Goal: Task Accomplishment & Management: Use online tool/utility

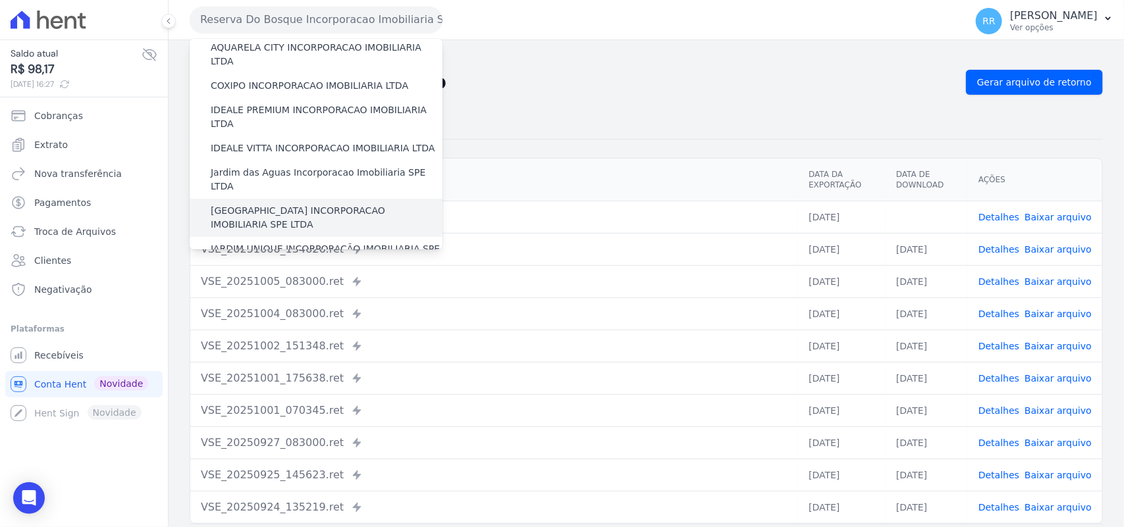
scroll to position [137, 0]
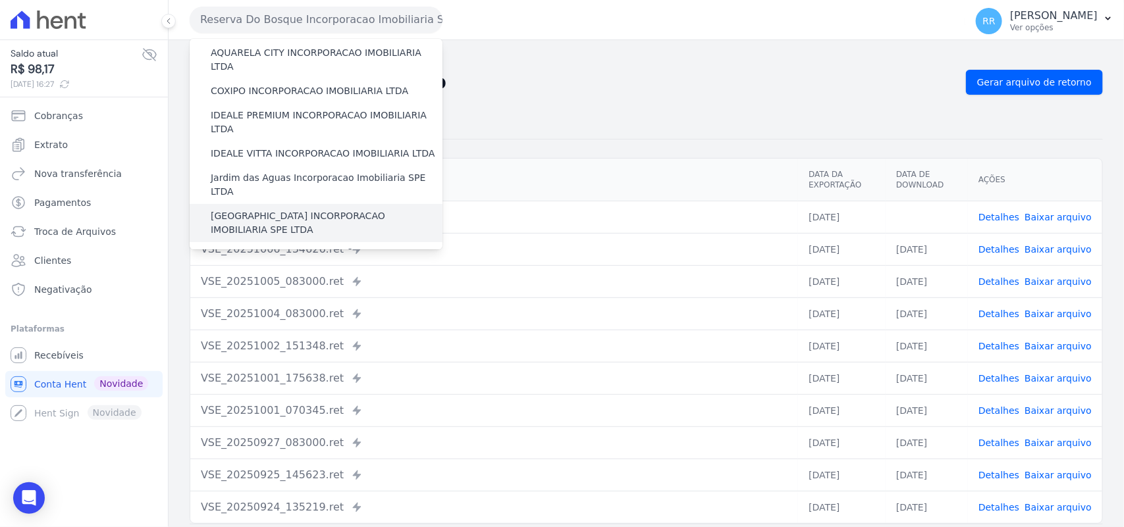
click at [274, 209] on label "[GEOGRAPHIC_DATA] INCORPORACAO IMOBILIARIA SPE LTDA" at bounding box center [327, 223] width 232 height 28
click at [0, 0] on input "[GEOGRAPHIC_DATA] INCORPORACAO IMOBILIARIA SPE LTDA" at bounding box center [0, 0] width 0 height 0
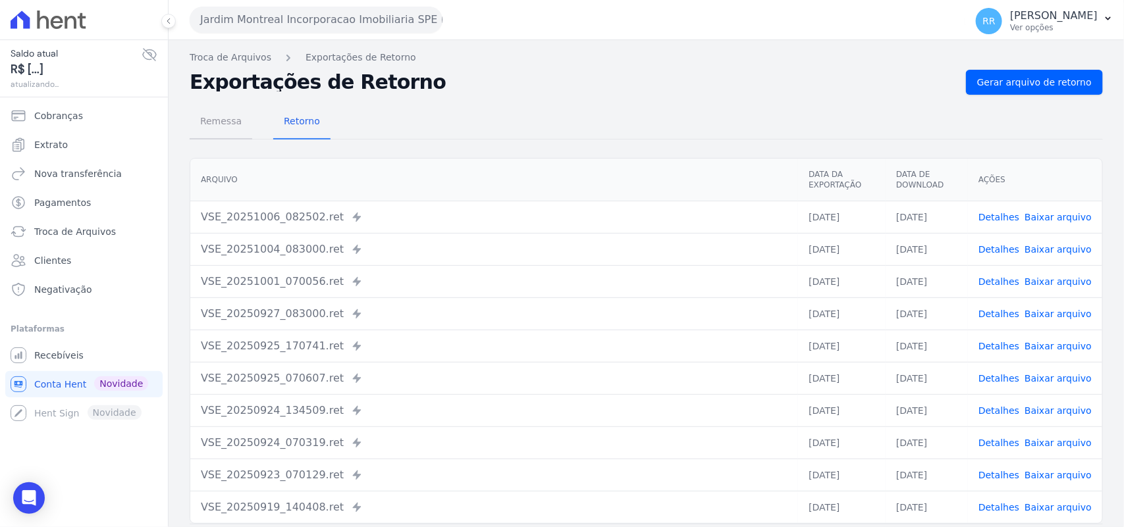
click at [211, 127] on span "Remessa" at bounding box center [220, 121] width 57 height 26
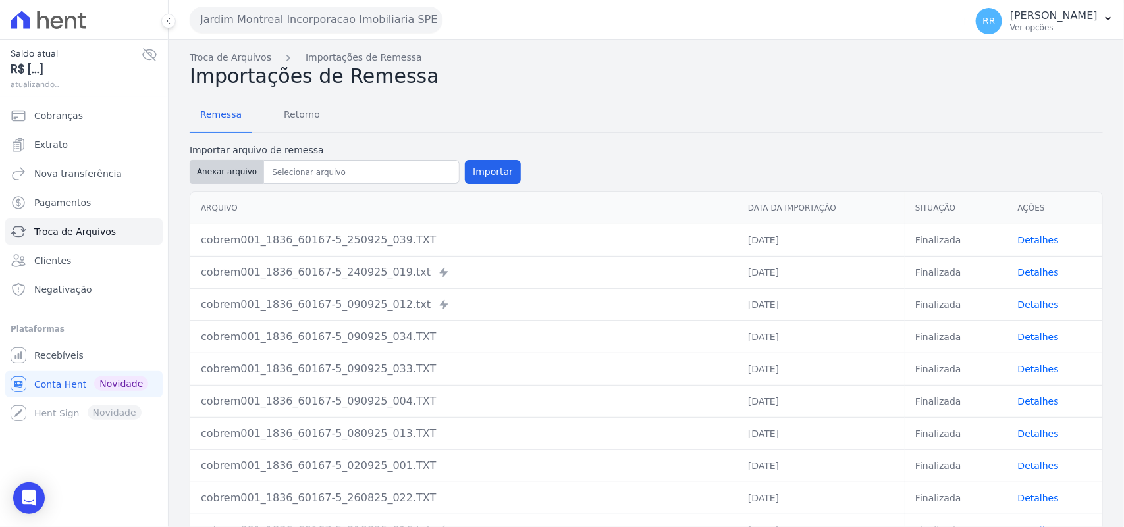
click at [219, 182] on button "Anexar arquivo" at bounding box center [227, 172] width 74 height 24
type input "cobrem001_1836_60167-5_061025_005.TXT"
click at [479, 174] on button "Importar" at bounding box center [493, 172] width 56 height 24
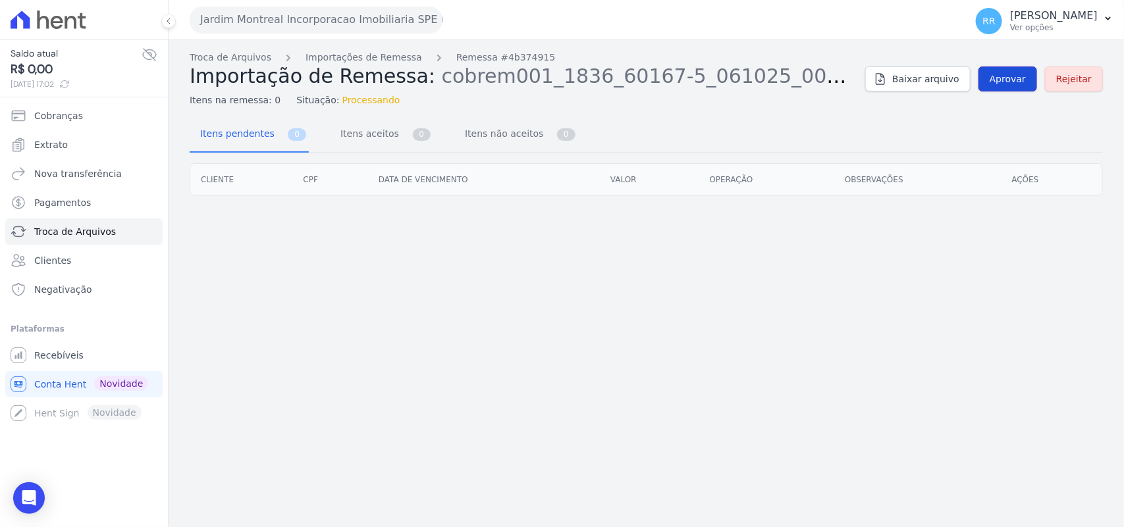
click at [1005, 74] on span "Aprovar" at bounding box center [1007, 78] width 36 height 13
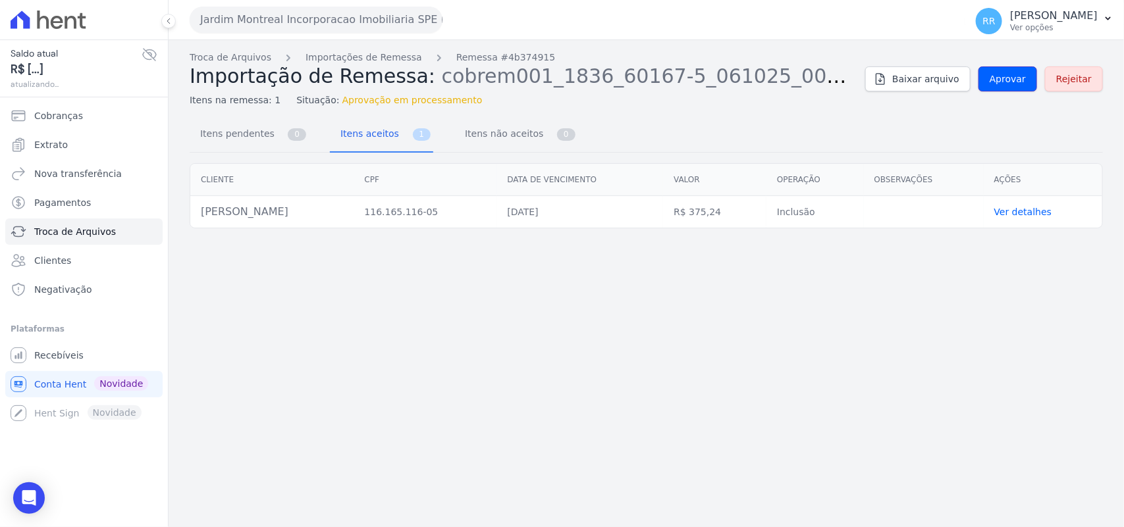
click at [1005, 74] on span "Aprovar" at bounding box center [1007, 78] width 36 height 13
click at [1015, 86] on link "Aprovar" at bounding box center [1007, 78] width 59 height 25
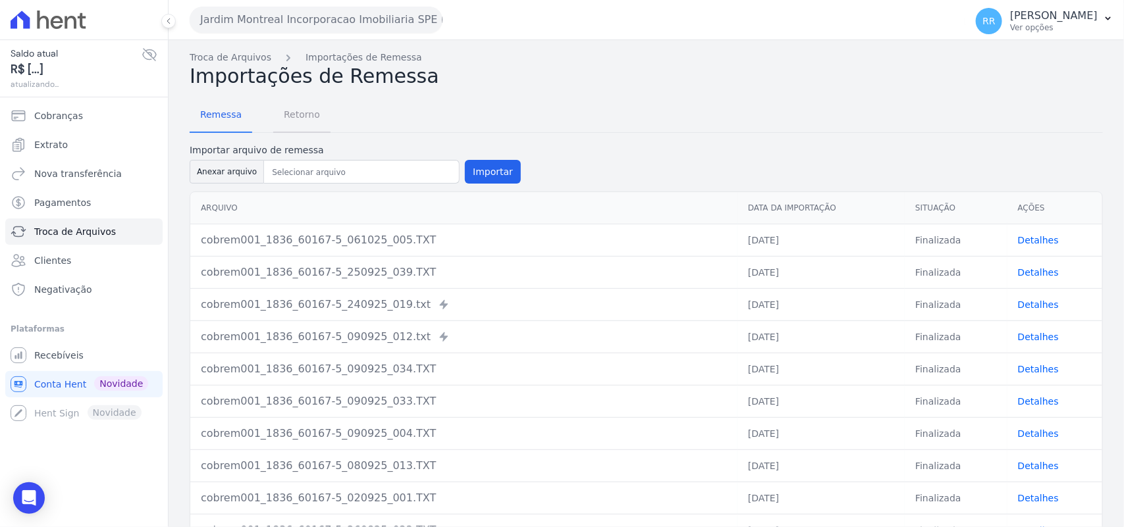
click at [294, 118] on span "Retorno" at bounding box center [302, 114] width 52 height 26
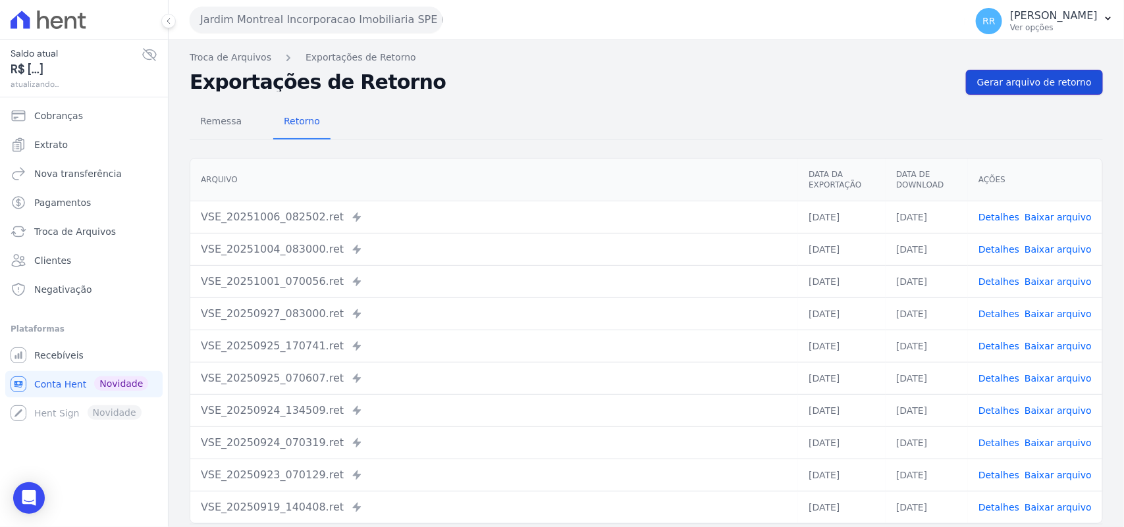
click at [1076, 77] on span "Gerar arquivo de retorno" at bounding box center [1034, 82] width 115 height 13
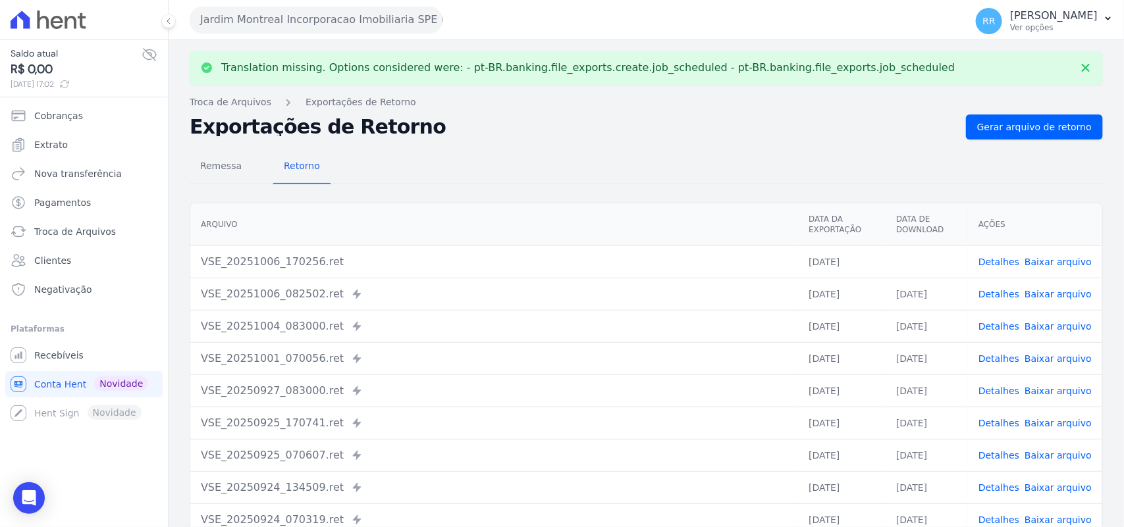
click at [1047, 257] on link "Baixar arquivo" at bounding box center [1057, 262] width 67 height 11
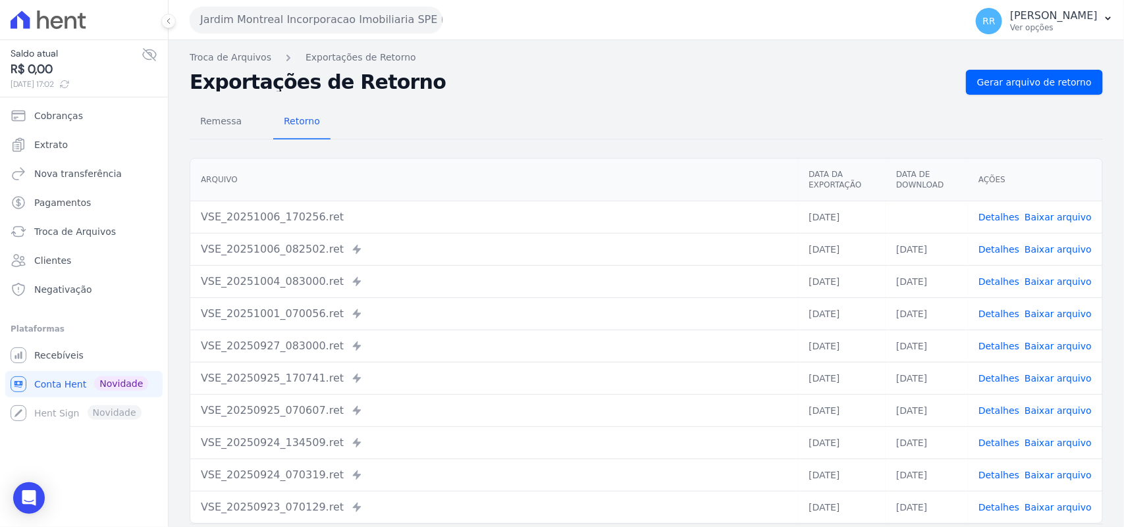
click at [492, 120] on div "Remessa Retorno" at bounding box center [646, 122] width 913 height 34
drag, startPoint x: 546, startPoint y: 107, endPoint x: 423, endPoint y: 72, distance: 128.6
click at [544, 107] on div "Remessa Retorno" at bounding box center [646, 122] width 913 height 34
click at [485, 99] on div "Remessa Retorno [GEOGRAPHIC_DATA] Data da Exportação Data de Download Ações VSE…" at bounding box center [646, 333] width 913 height 476
click at [484, 99] on div "Remessa Retorno [GEOGRAPHIC_DATA] Data da Exportação Data de Download Ações VSE…" at bounding box center [646, 333] width 913 height 476
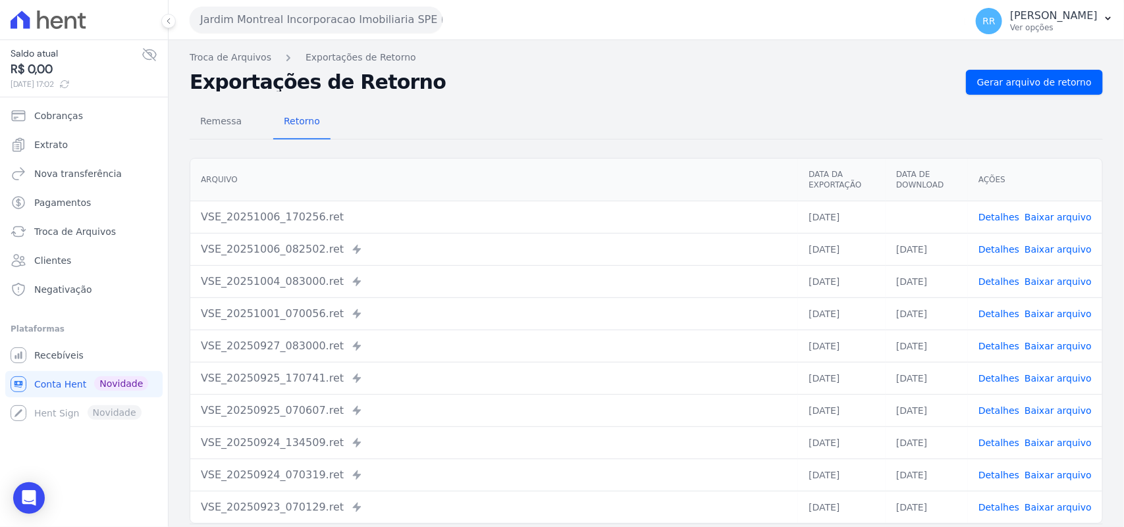
click at [251, 7] on button "Jardim Montreal Incorporacao Imobiliaria SPE LTDA" at bounding box center [316, 20] width 253 height 26
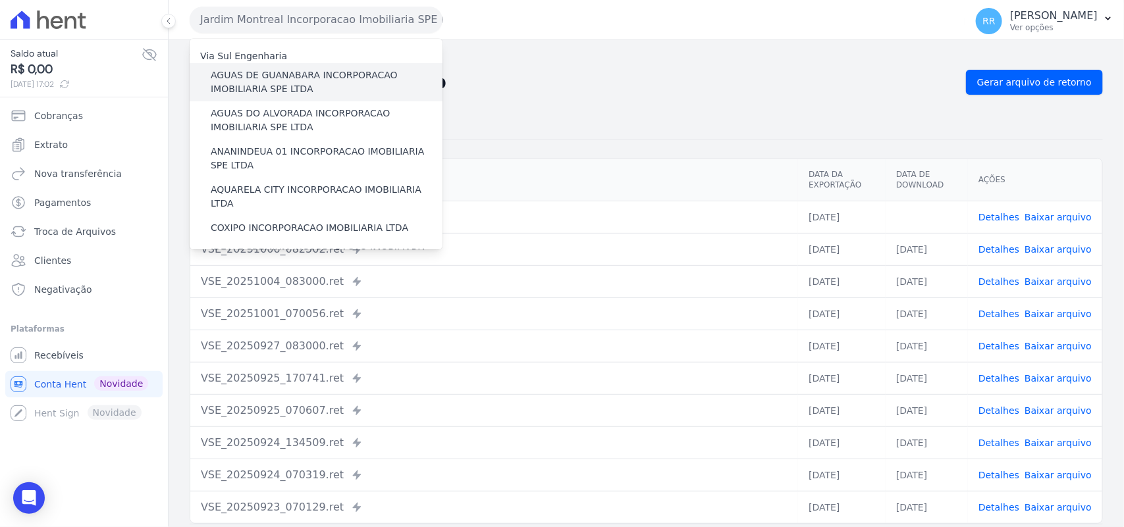
click at [244, 72] on label "AGUAS DE GUANABARA INCORPORACAO IMOBILIARIA SPE LTDA" at bounding box center [327, 82] width 232 height 28
click at [0, 0] on input "AGUAS DE GUANABARA INCORPORACAO IMOBILIARIA SPE LTDA" at bounding box center [0, 0] width 0 height 0
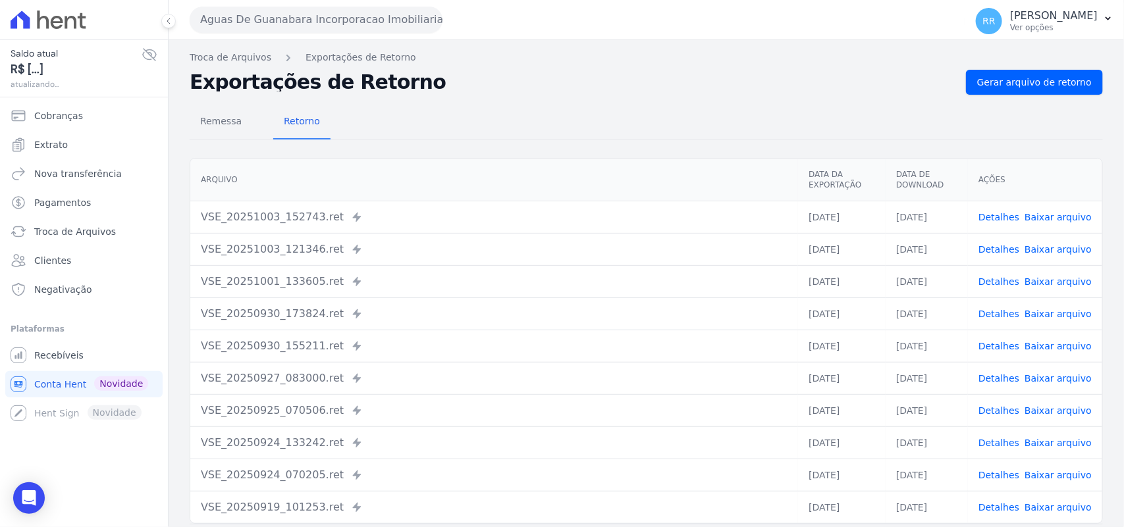
drag, startPoint x: 497, startPoint y: 49, endPoint x: 275, endPoint y: 79, distance: 223.8
click at [498, 50] on div "Troca de Arquivos Exportações de Retorno Exportações de Retorno Gerar arquivo d…" at bounding box center [646, 310] width 955 height 541
click at [1082, 83] on link "Gerar arquivo de retorno" at bounding box center [1034, 82] width 137 height 25
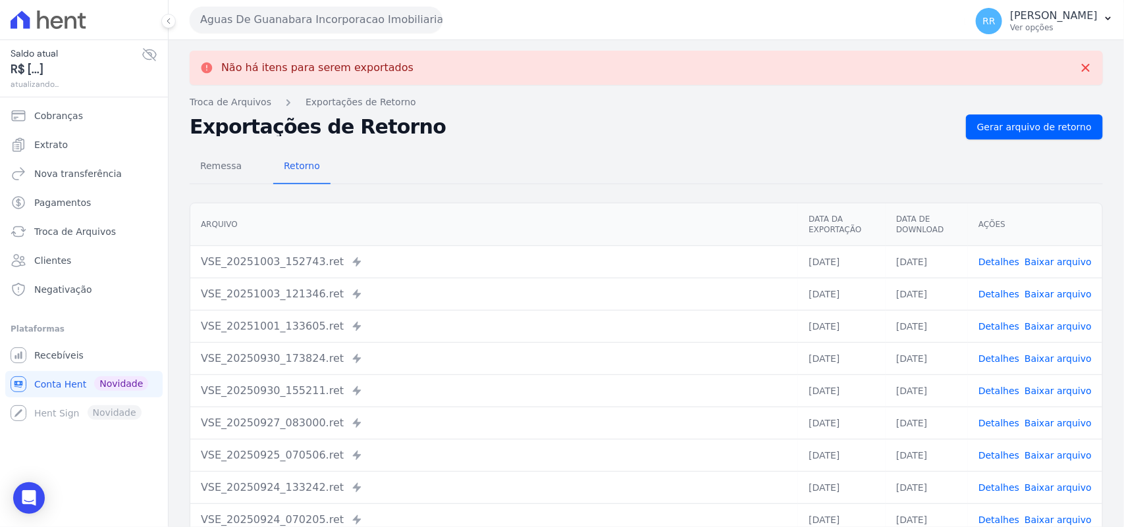
click at [327, 30] on button "Aguas De Guanabara Incorporacao Imobiliaria SPE LTDA" at bounding box center [316, 20] width 253 height 26
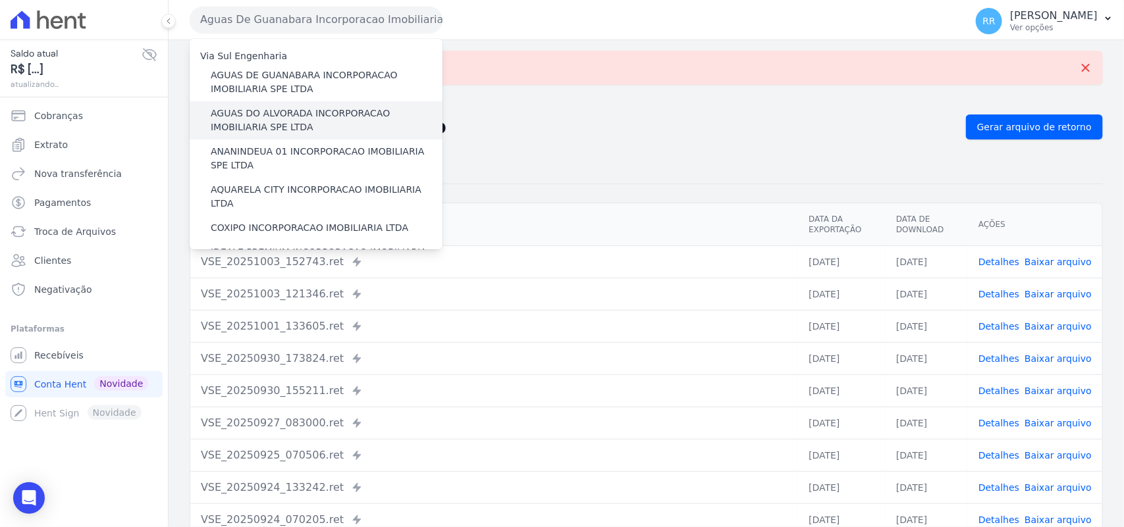
click at [244, 129] on label "AGUAS DO ALVORADA INCORPORACAO IMOBILIARIA SPE LTDA" at bounding box center [327, 121] width 232 height 28
click at [0, 0] on input "AGUAS DO ALVORADA INCORPORACAO IMOBILIARIA SPE LTDA" at bounding box center [0, 0] width 0 height 0
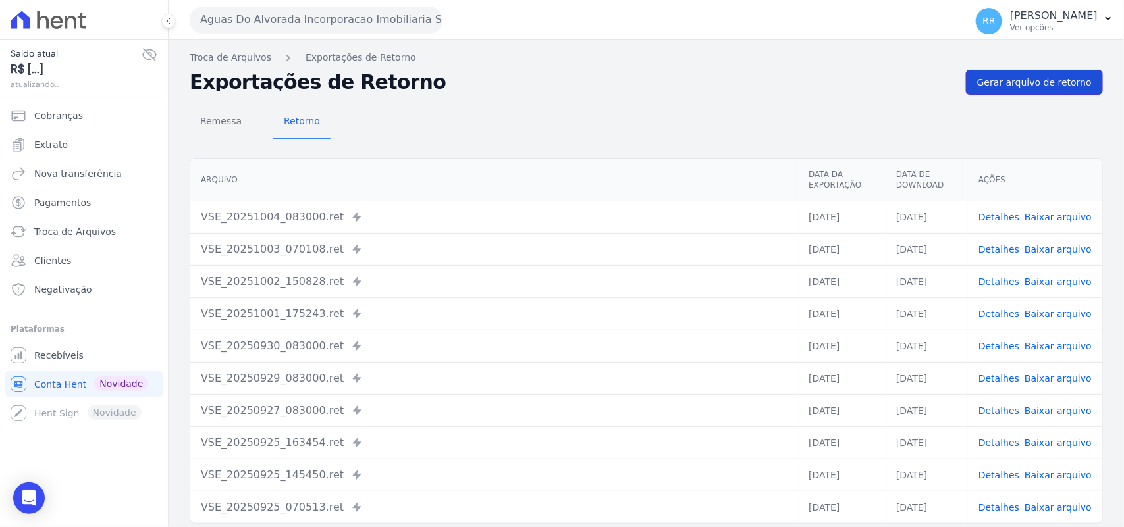
click at [1068, 86] on span "Gerar arquivo de retorno" at bounding box center [1034, 82] width 115 height 13
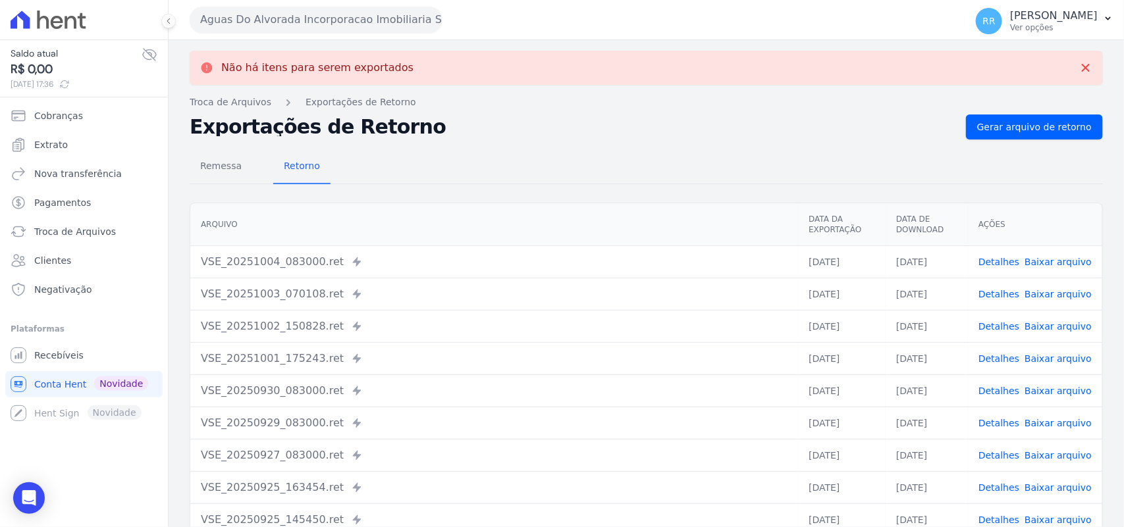
click at [254, 22] on button "Aguas Do Alvorada Incorporacao Imobiliaria SPE LTDA" at bounding box center [316, 20] width 253 height 26
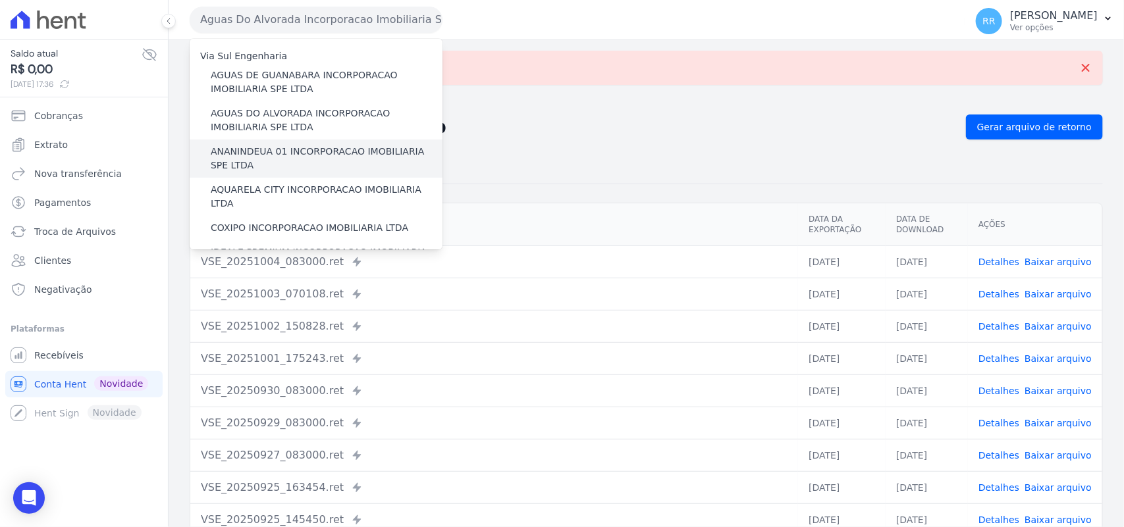
click at [272, 149] on label "ANANINDEUA 01 INCORPORACAO IMOBILIARIA SPE LTDA" at bounding box center [327, 159] width 232 height 28
click at [0, 0] on input "ANANINDEUA 01 INCORPORACAO IMOBILIARIA SPE LTDA" at bounding box center [0, 0] width 0 height 0
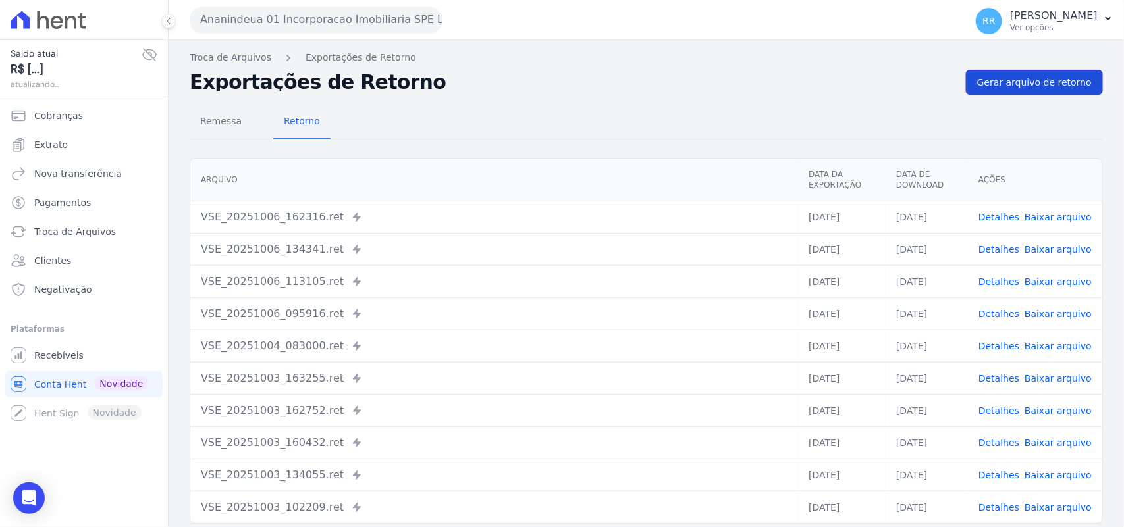
click at [1032, 88] on span "Gerar arquivo de retorno" at bounding box center [1034, 82] width 115 height 13
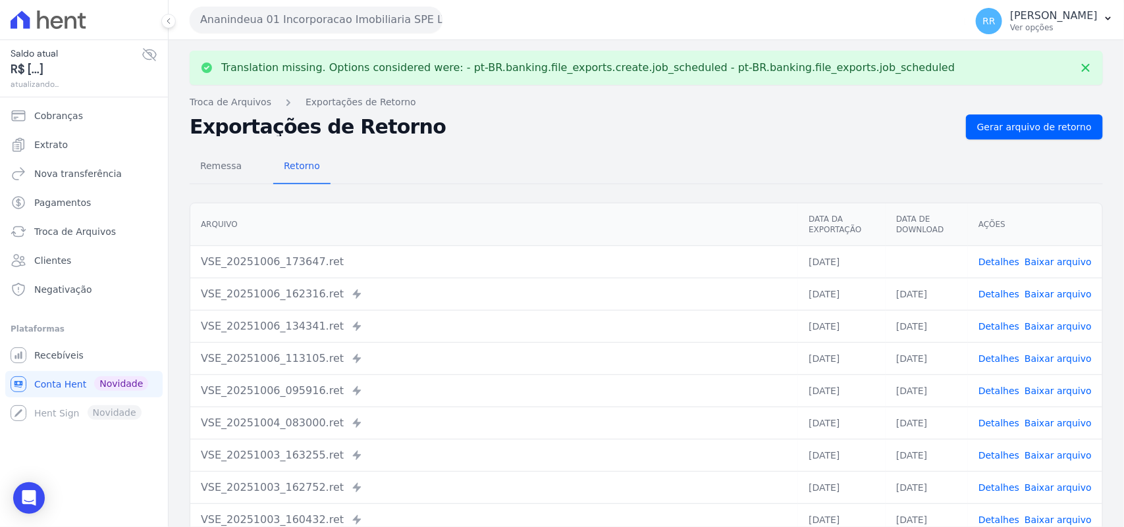
click at [1053, 263] on link "Baixar arquivo" at bounding box center [1057, 262] width 67 height 11
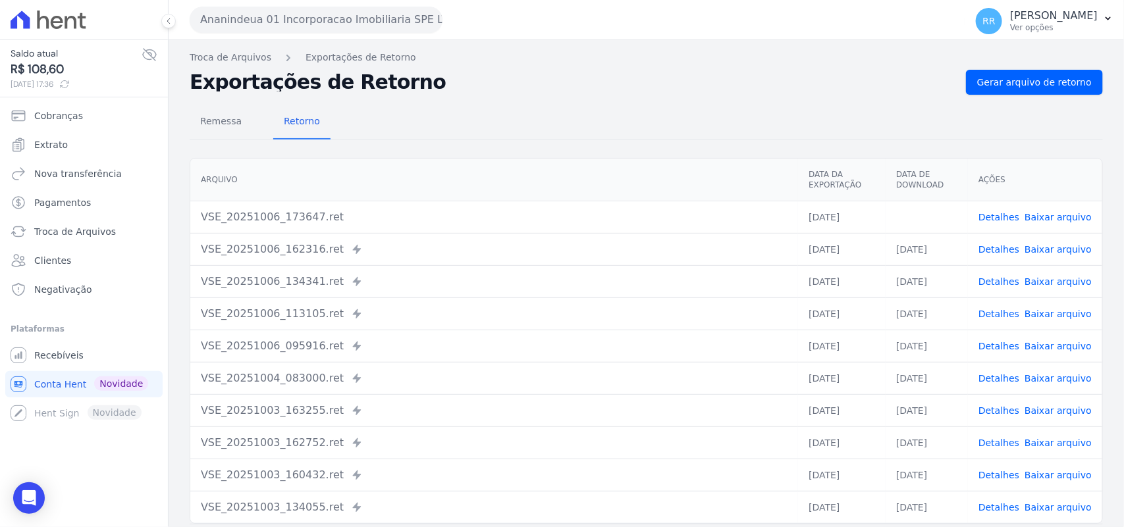
drag, startPoint x: 522, startPoint y: 138, endPoint x: 369, endPoint y: 68, distance: 168.2
click at [522, 138] on div "Remessa Retorno" at bounding box center [646, 122] width 913 height 34
click at [298, 23] on button "Ananindeua 01 Incorporacao Imobiliaria SPE LTDA" at bounding box center [316, 20] width 253 height 26
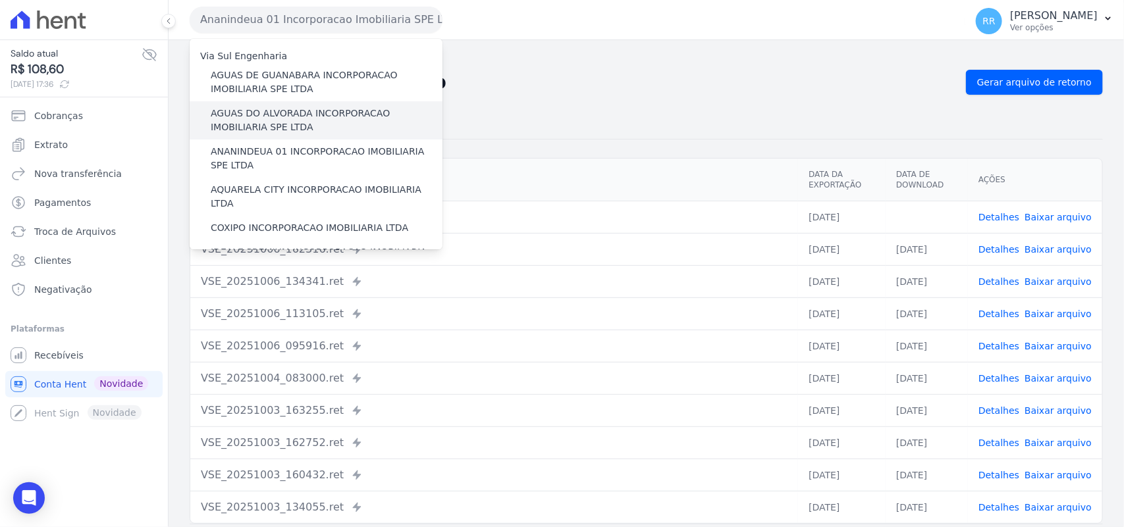
click at [242, 123] on label "AGUAS DO ALVORADA INCORPORACAO IMOBILIARIA SPE LTDA" at bounding box center [327, 121] width 232 height 28
click at [0, 0] on input "AGUAS DO ALVORADA INCORPORACAO IMOBILIARIA SPE LTDA" at bounding box center [0, 0] width 0 height 0
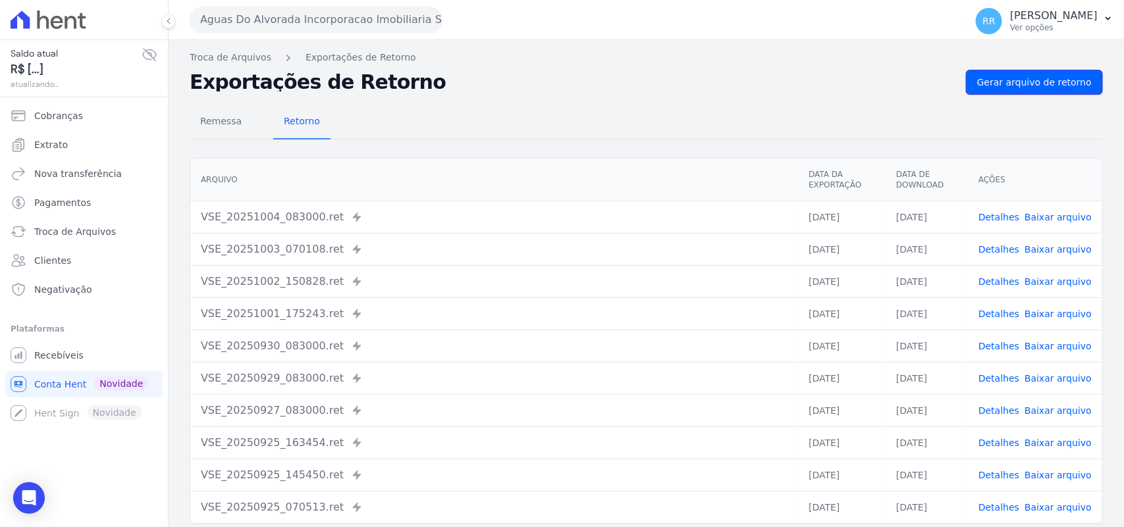
click at [1018, 81] on span "Gerar arquivo de retorno" at bounding box center [1034, 82] width 115 height 13
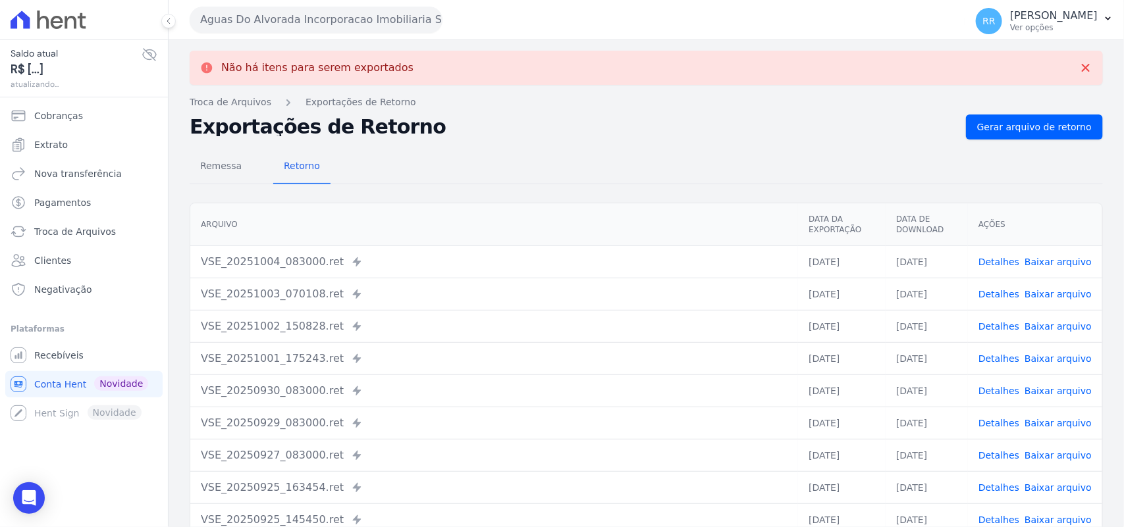
click at [267, 22] on button "Aguas Do Alvorada Incorporacao Imobiliaria SPE LTDA" at bounding box center [316, 20] width 253 height 26
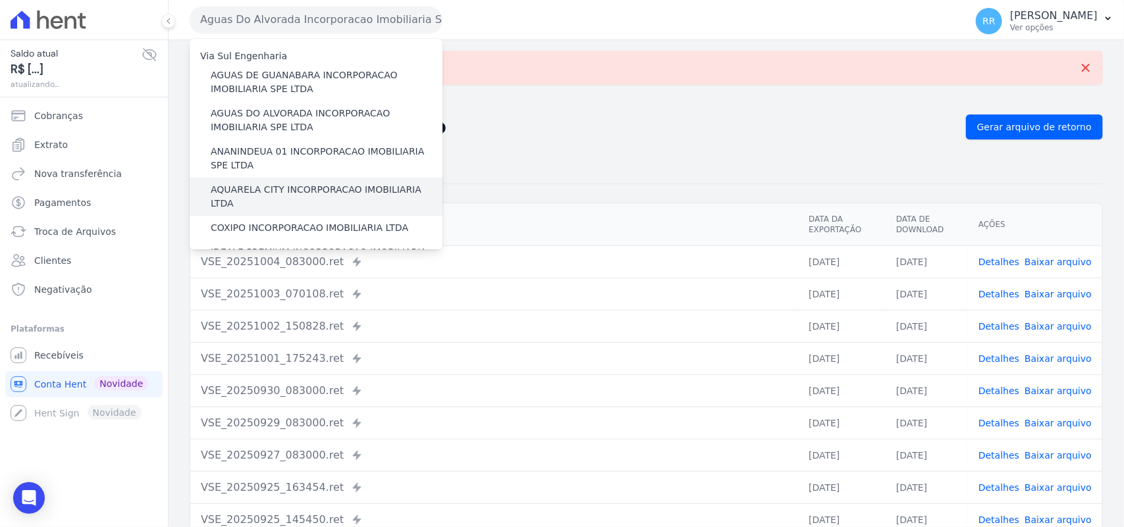
click at [237, 192] on label "AQUARELA CITY INCORPORACAO IMOBILIARIA LTDA" at bounding box center [327, 197] width 232 height 28
click at [0, 0] on input "AQUARELA CITY INCORPORACAO IMOBILIARIA LTDA" at bounding box center [0, 0] width 0 height 0
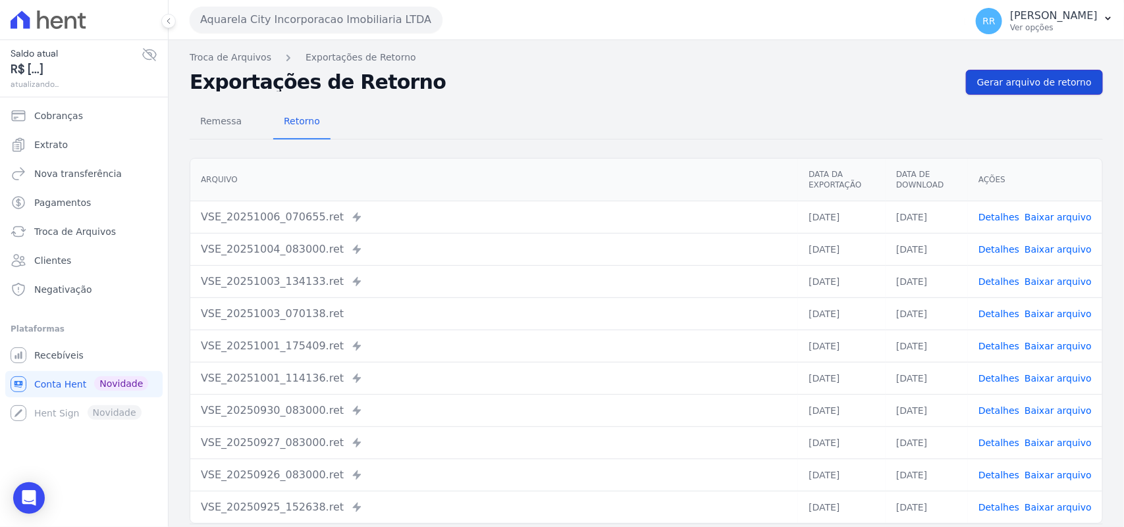
click at [1045, 87] on span "Gerar arquivo de retorno" at bounding box center [1034, 82] width 115 height 13
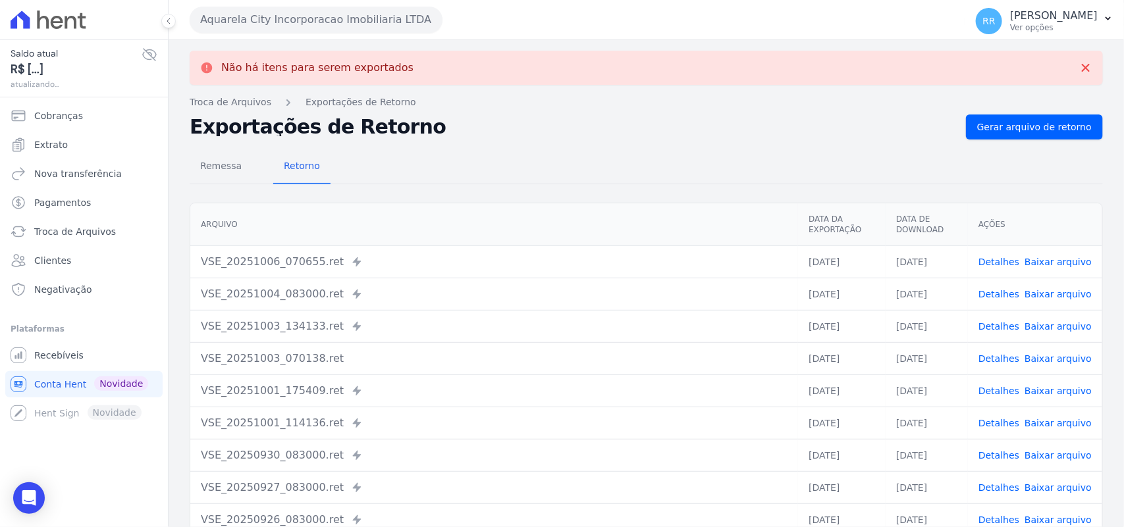
click at [273, 10] on button "Aquarela City Incorporacao Imobiliaria LTDA" at bounding box center [316, 20] width 253 height 26
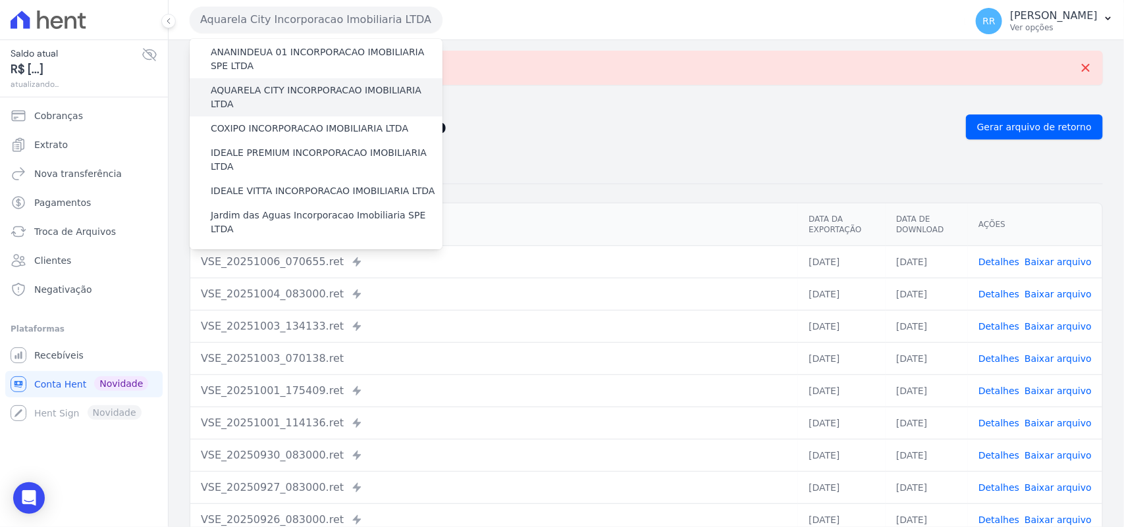
scroll to position [109, 0]
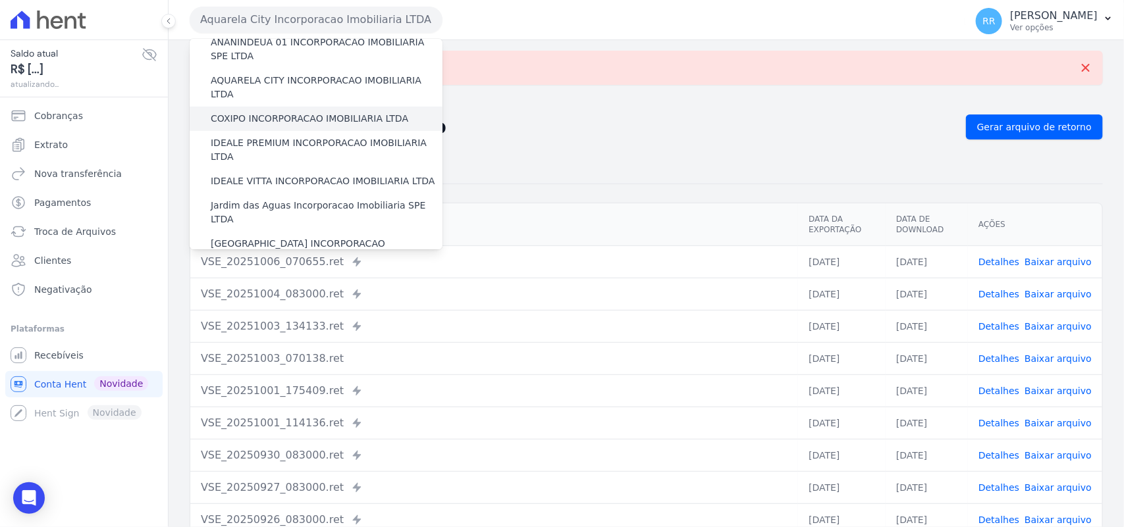
click at [244, 112] on label "COXIPO INCORPORACAO IMOBILIARIA LTDA" at bounding box center [309, 119] width 197 height 14
click at [0, 0] on input "COXIPO INCORPORACAO IMOBILIARIA LTDA" at bounding box center [0, 0] width 0 height 0
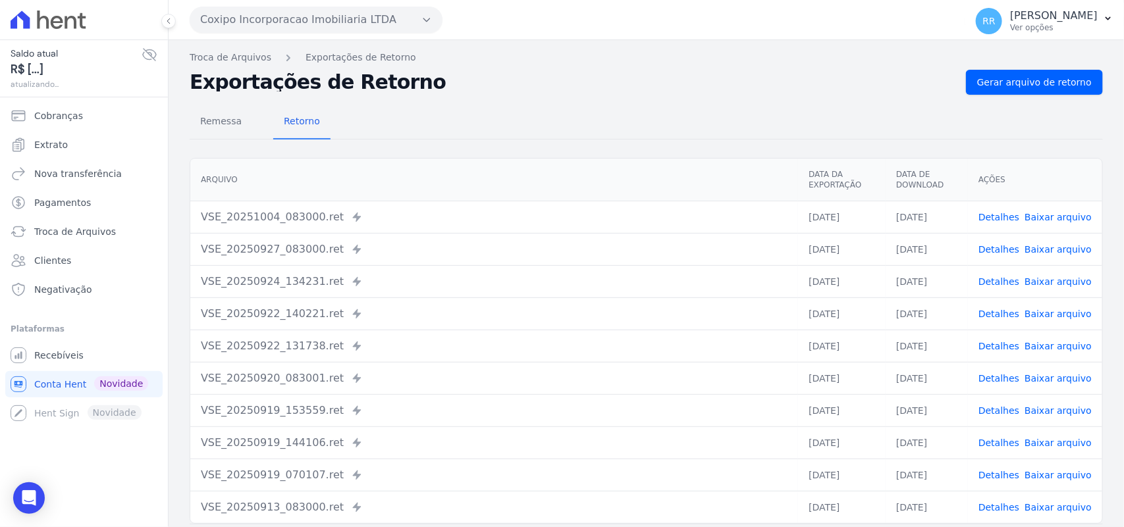
click at [1022, 95] on div "Remessa Retorno [GEOGRAPHIC_DATA] Data da Exportação Data de Download Ações VSE…" at bounding box center [646, 333] width 913 height 476
click at [1021, 90] on link "Gerar arquivo de retorno" at bounding box center [1034, 82] width 137 height 25
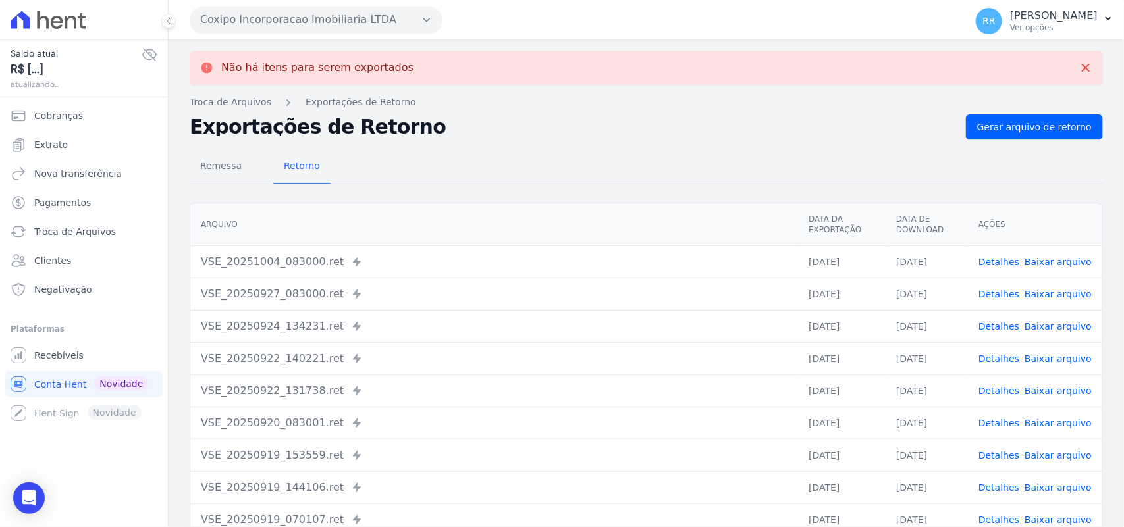
click at [282, 23] on button "Coxipo Incorporacao Imobiliaria LTDA" at bounding box center [316, 20] width 253 height 26
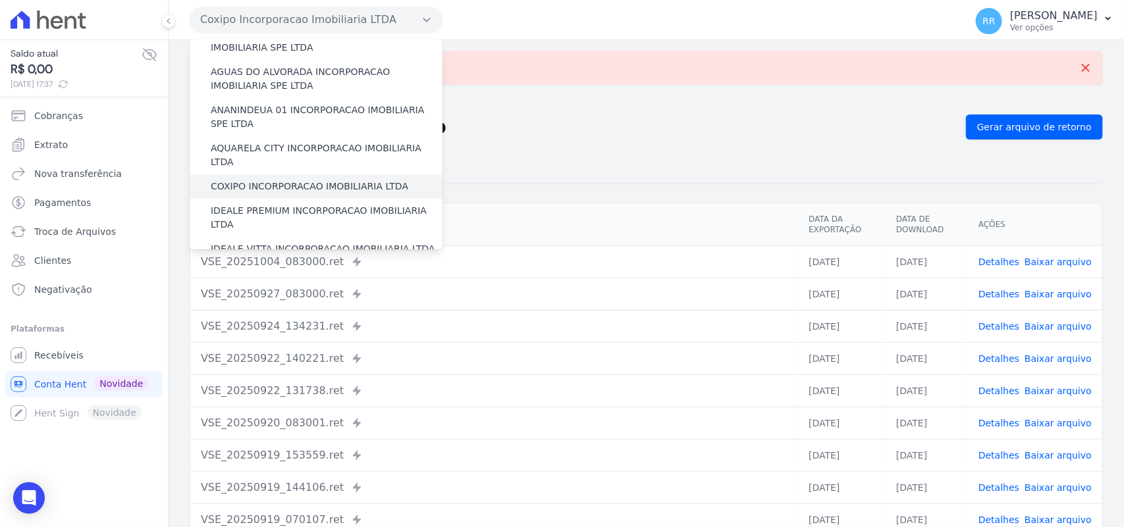
scroll to position [55, 0]
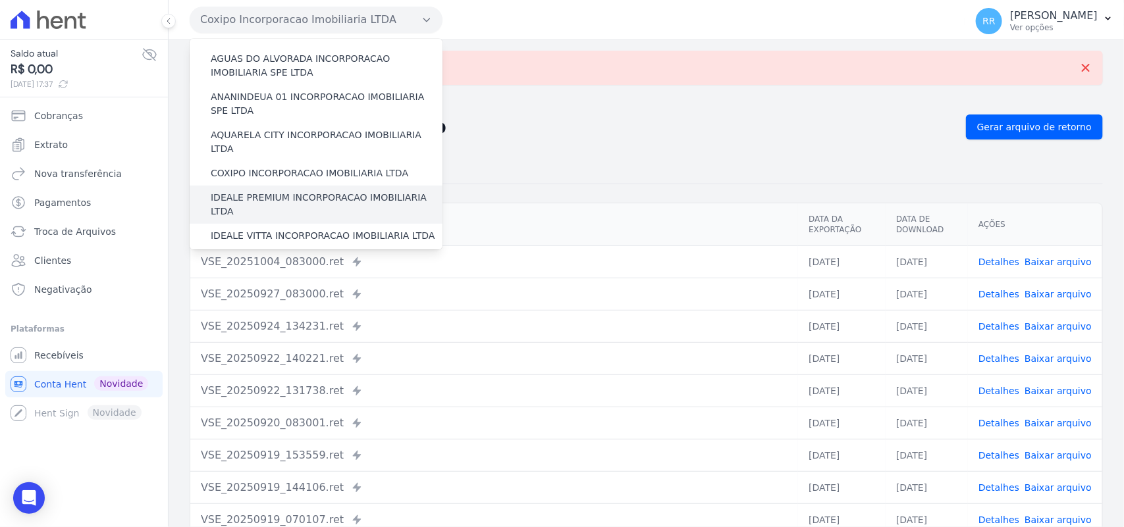
click at [238, 191] on label "IDEALE PREMIUM INCORPORACAO IMOBILIARIA LTDA" at bounding box center [327, 205] width 232 height 28
click at [0, 0] on input "IDEALE PREMIUM INCORPORACAO IMOBILIARIA LTDA" at bounding box center [0, 0] width 0 height 0
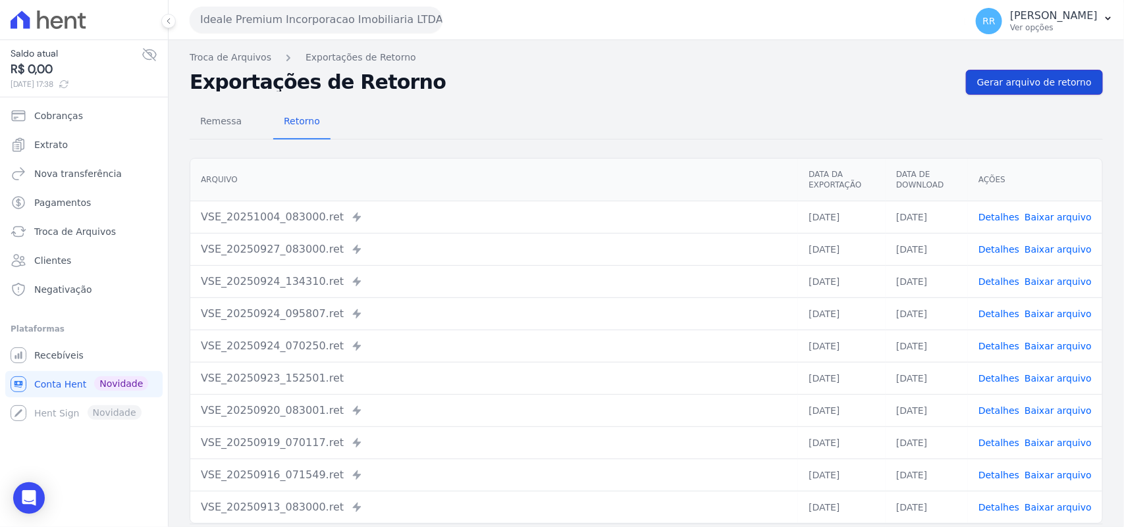
click at [1021, 89] on span "Gerar arquivo de retorno" at bounding box center [1034, 82] width 115 height 13
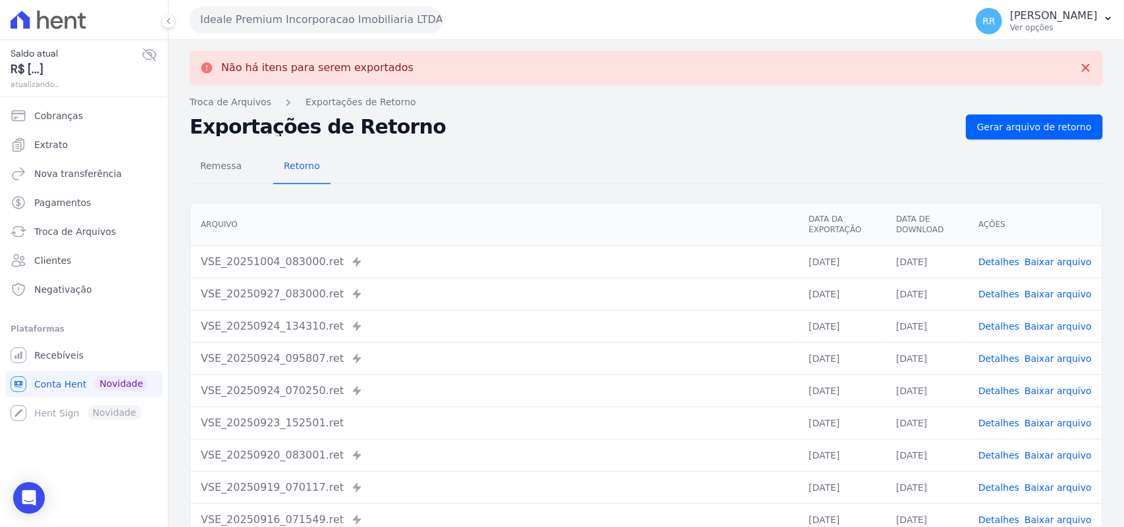
click at [265, 33] on div "Ideale Premium Incorporacao Imobiliaria LTDA Via Sul Engenharia AGUAS DE [GEOGR…" at bounding box center [575, 19] width 770 height 41
click at [265, 24] on button "Ideale Premium Incorporacao Imobiliaria LTDA" at bounding box center [316, 20] width 253 height 26
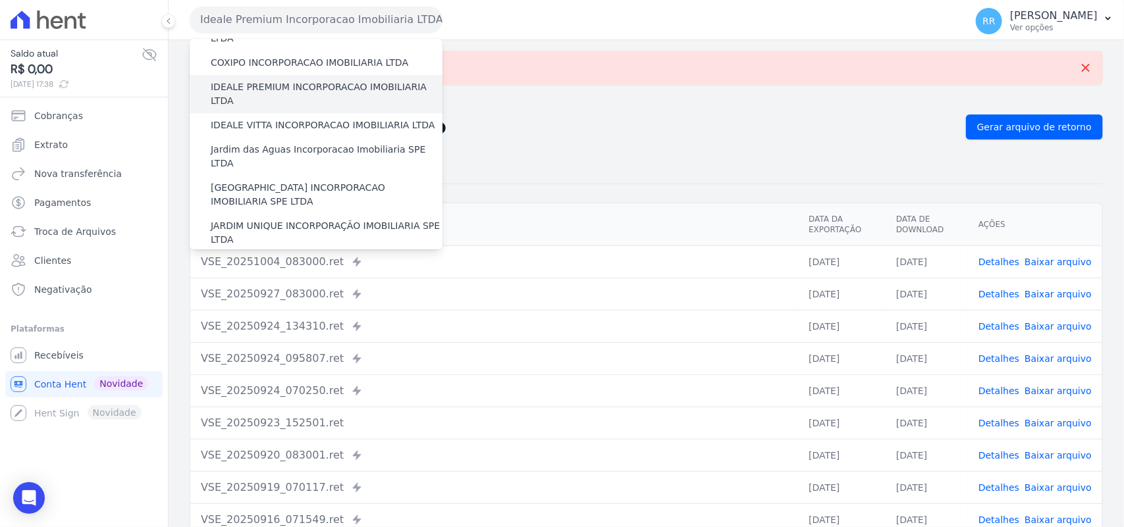
scroll to position [165, 0]
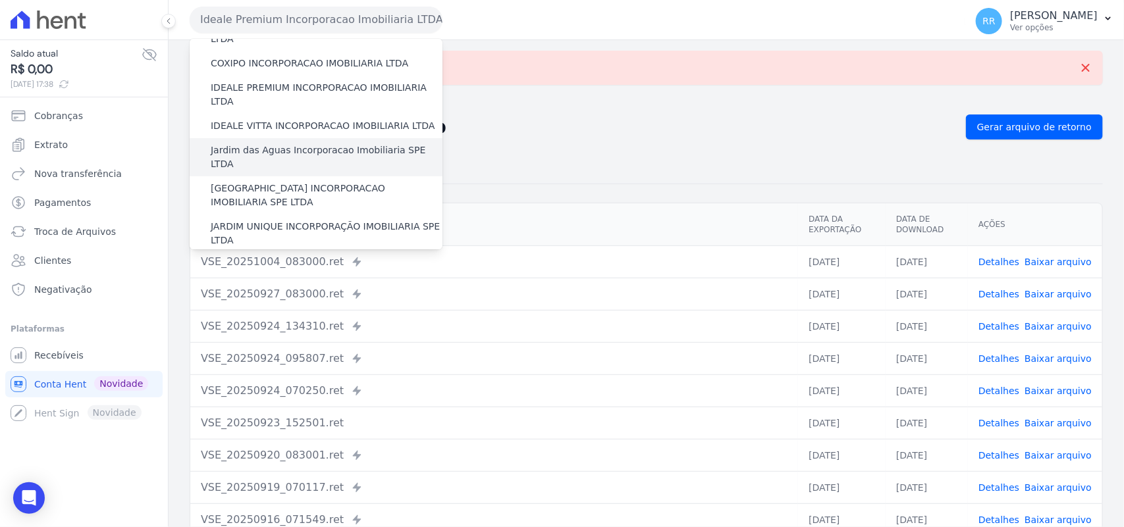
click at [242, 144] on label "Jardim das Aguas Incorporacao Imobiliaria SPE LTDA" at bounding box center [327, 158] width 232 height 28
click at [0, 0] on input "Jardim das Aguas Incorporacao Imobiliaria SPE LTDA" at bounding box center [0, 0] width 0 height 0
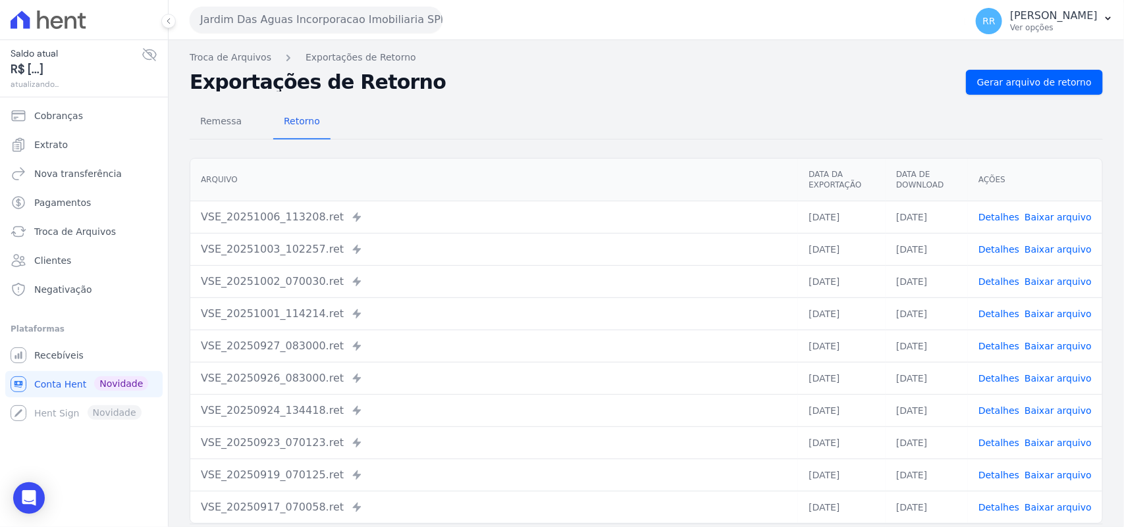
click at [1040, 65] on div "Troca de Arquivos Exportações de Retorno Exportações de Retorno Gerar arquivo d…" at bounding box center [646, 310] width 955 height 541
click at [1030, 74] on link "Gerar arquivo de retorno" at bounding box center [1034, 82] width 137 height 25
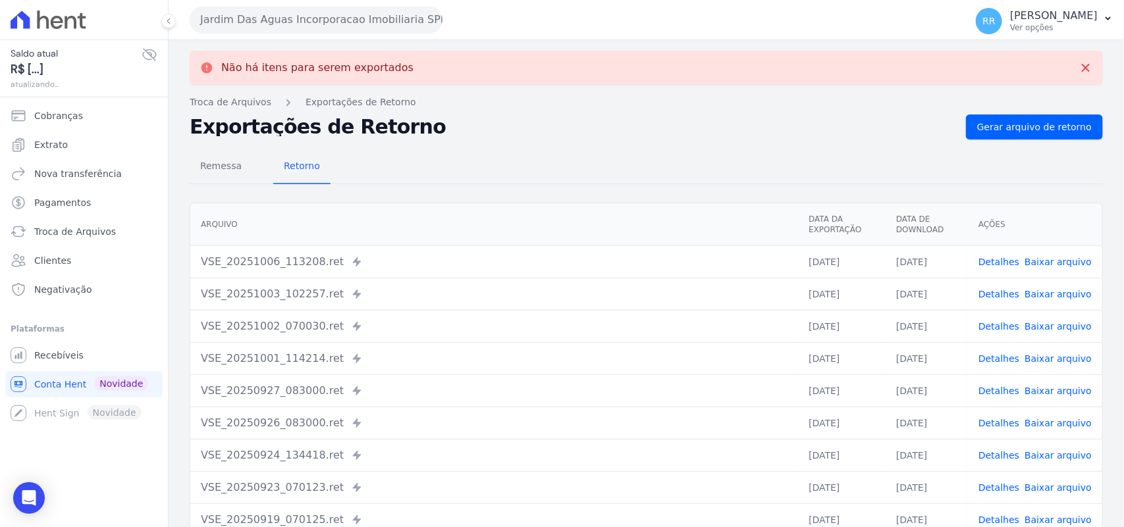
click at [290, 18] on button "Jardim Das Aguas Incorporacao Imobiliaria SPE LTDA" at bounding box center [316, 20] width 253 height 26
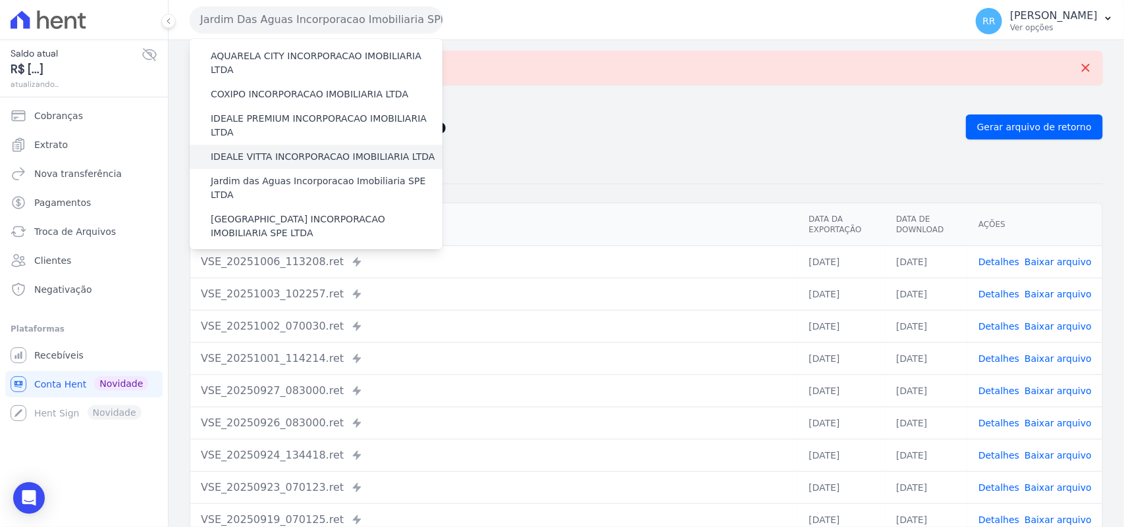
scroll to position [137, 0]
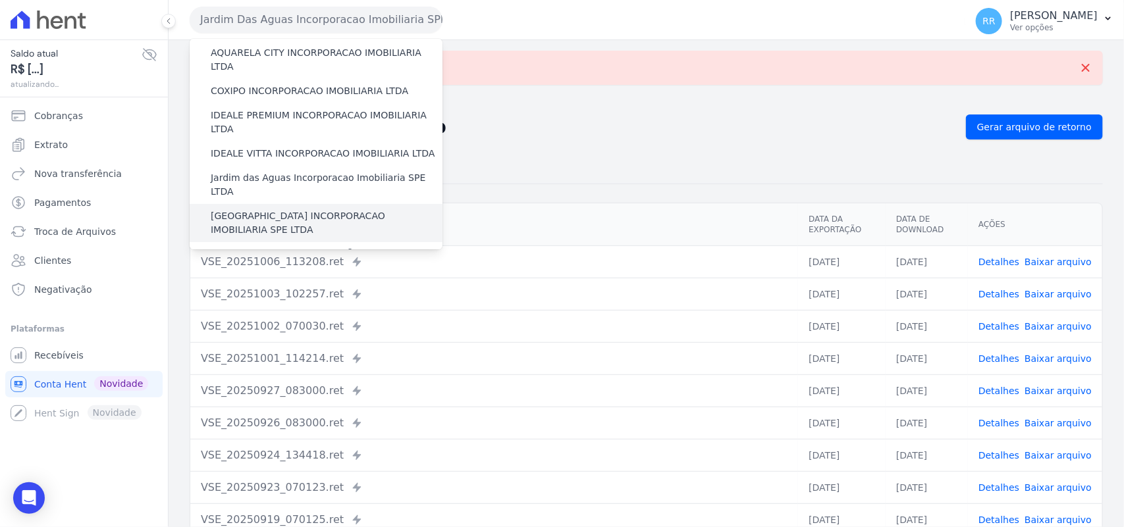
click at [250, 209] on label "[GEOGRAPHIC_DATA] INCORPORACAO IMOBILIARIA SPE LTDA" at bounding box center [327, 223] width 232 height 28
click at [0, 0] on input "[GEOGRAPHIC_DATA] INCORPORACAO IMOBILIARIA SPE LTDA" at bounding box center [0, 0] width 0 height 0
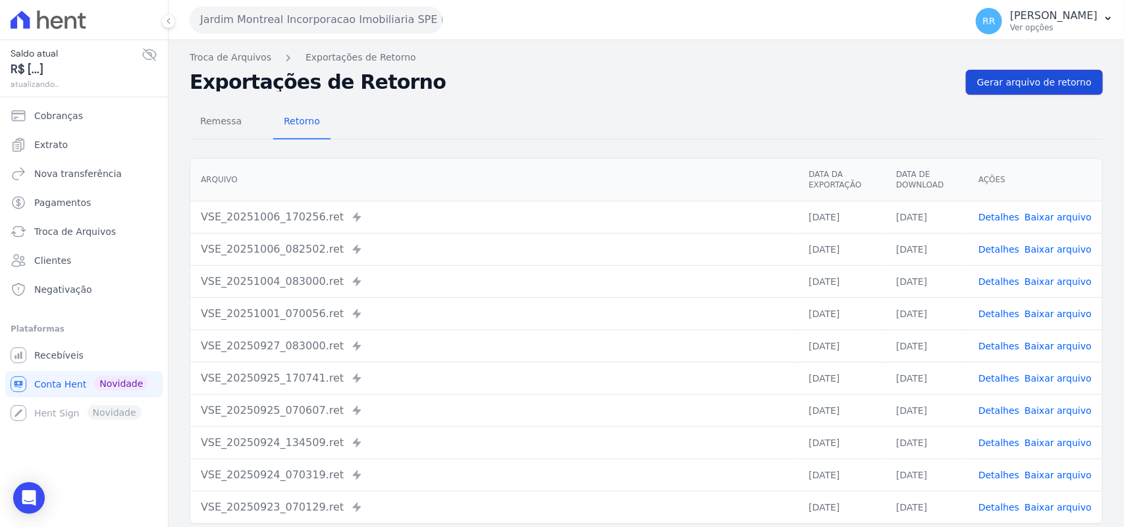
click at [1015, 83] on span "Gerar arquivo de retorno" at bounding box center [1034, 82] width 115 height 13
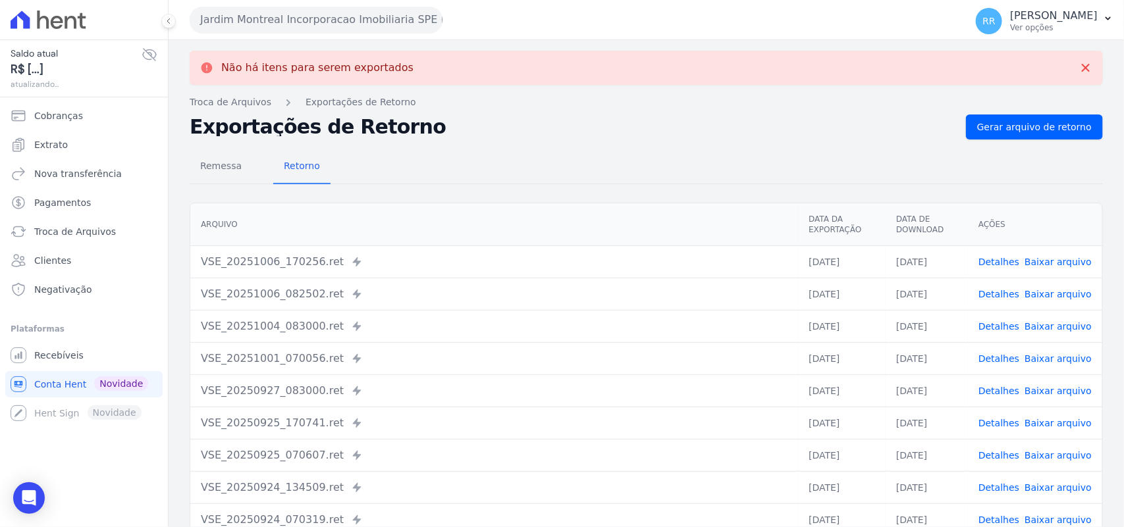
click at [281, 16] on button "Jardim Montreal Incorporacao Imobiliaria SPE LTDA" at bounding box center [316, 20] width 253 height 26
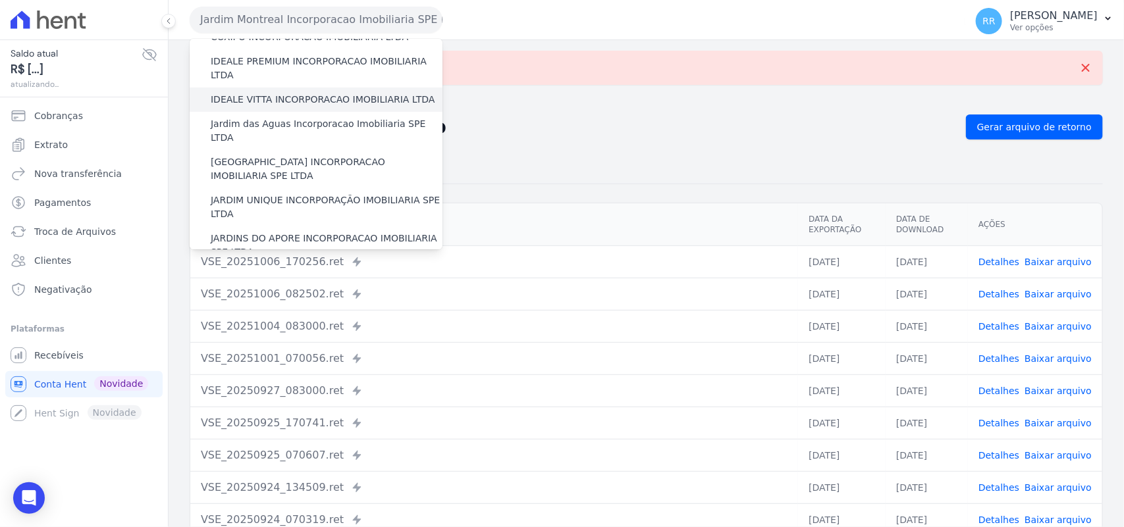
scroll to position [192, 0]
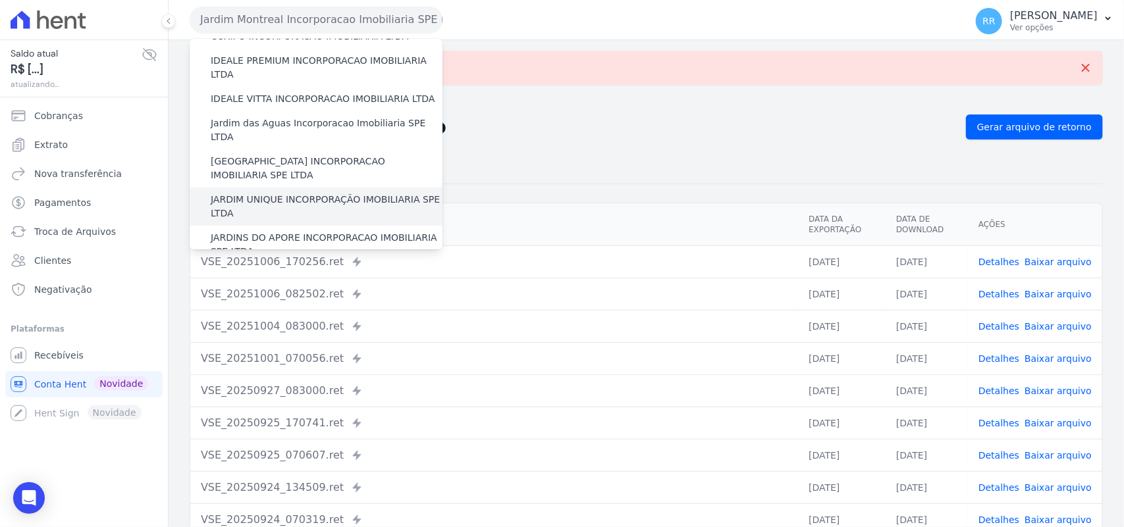
click at [281, 193] on label "JARDIM UNIQUE INCORPORAÇÃO IMOBILIARIA SPE LTDA" at bounding box center [327, 207] width 232 height 28
click at [0, 0] on input "JARDIM UNIQUE INCORPORAÇÃO IMOBILIARIA SPE LTDA" at bounding box center [0, 0] width 0 height 0
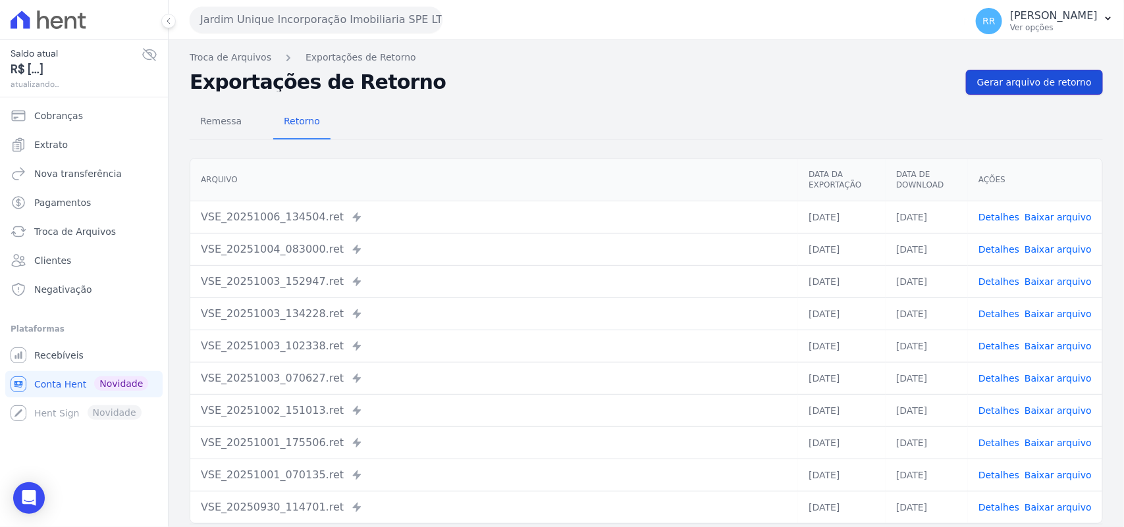
click at [1007, 93] on link "Gerar arquivo de retorno" at bounding box center [1034, 82] width 137 height 25
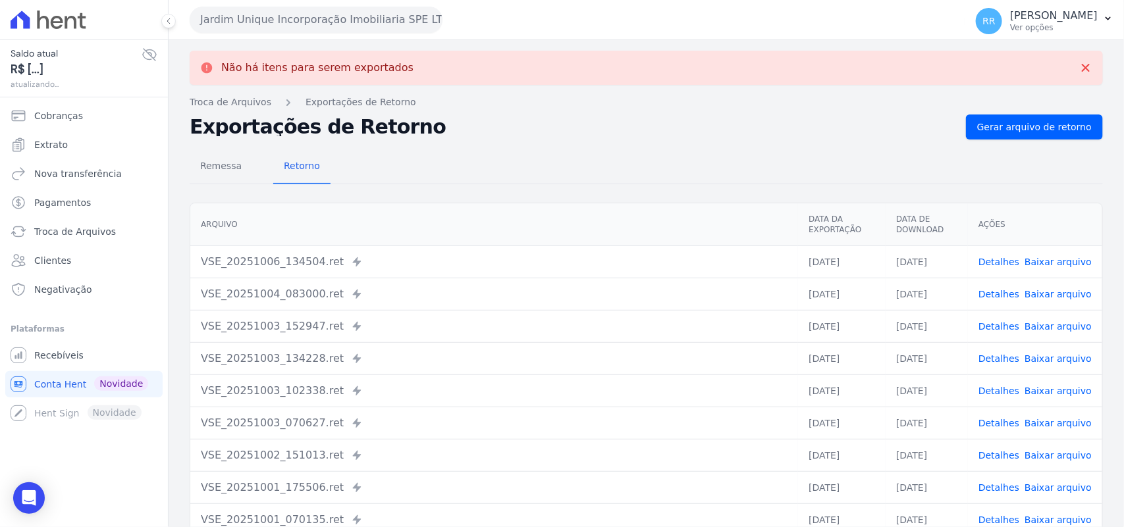
click at [250, 18] on button "Jardim Unique Incorporação Imobiliaria SPE LTDA" at bounding box center [316, 20] width 253 height 26
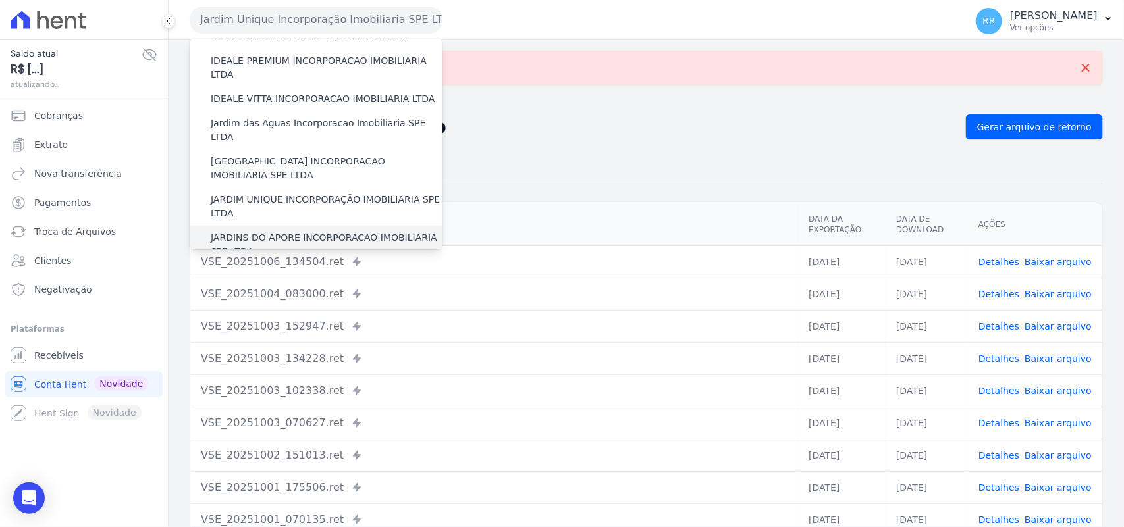
click at [278, 231] on label "JARDINS DO APORE INCORPORACAO IMOBILIARIA SPE LTDA" at bounding box center [327, 245] width 232 height 28
click at [0, 0] on input "JARDINS DO APORE INCORPORACAO IMOBILIARIA SPE LTDA" at bounding box center [0, 0] width 0 height 0
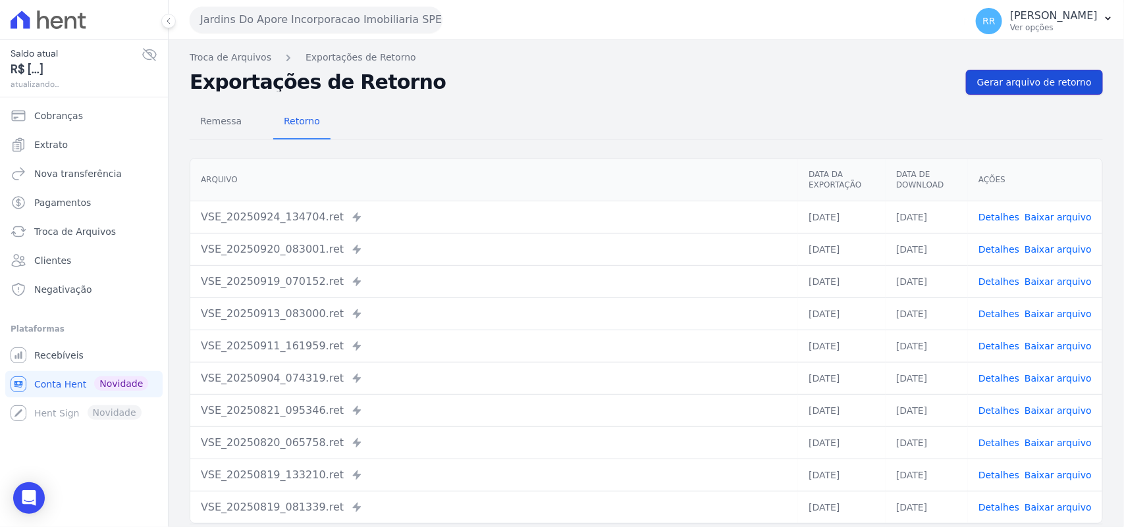
click at [1044, 84] on span "Gerar arquivo de retorno" at bounding box center [1034, 82] width 115 height 13
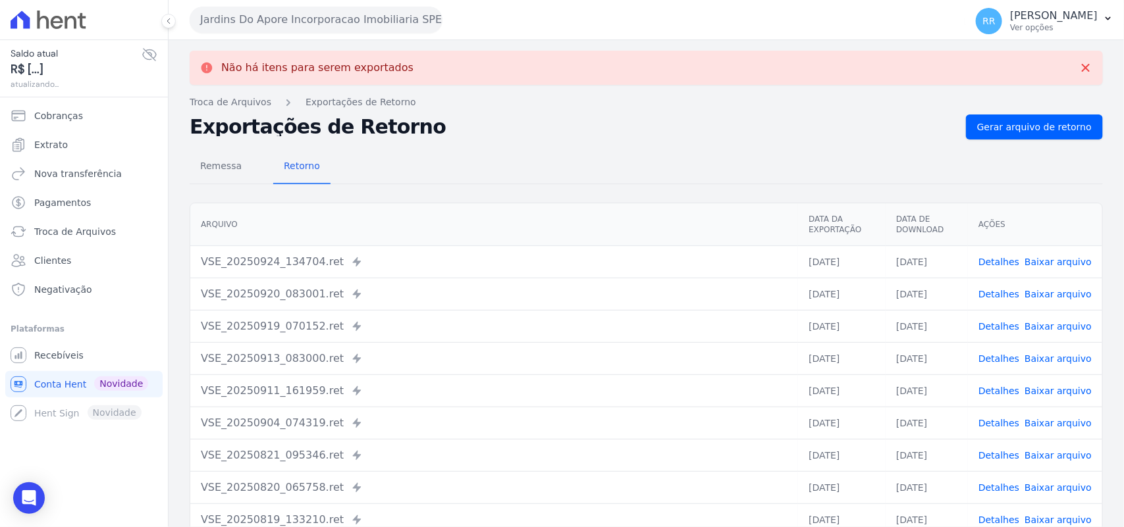
click at [277, 11] on button "Jardins Do Apore Incorporacao Imobiliaria SPE LTDA" at bounding box center [316, 20] width 253 height 26
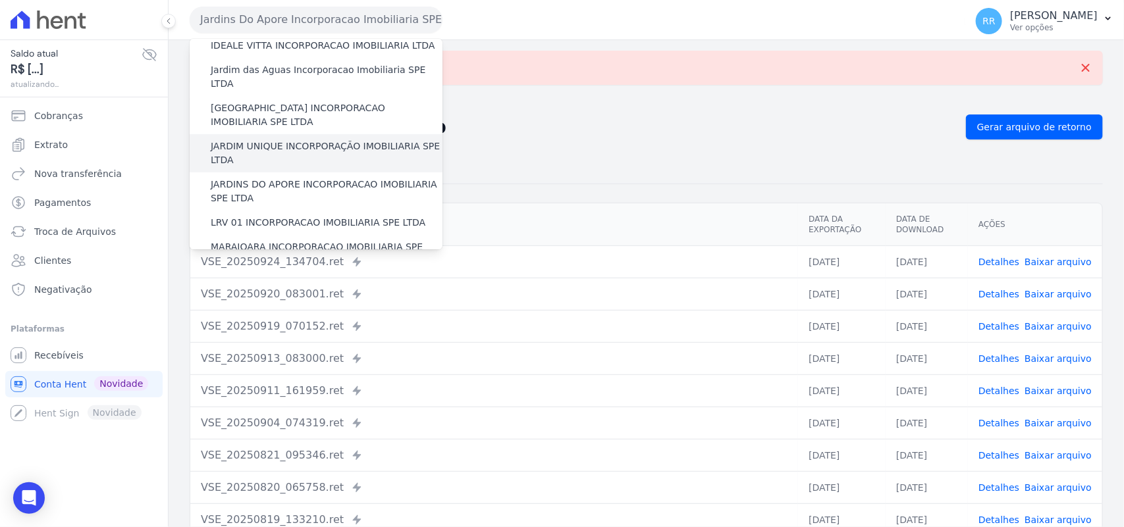
scroll to position [247, 0]
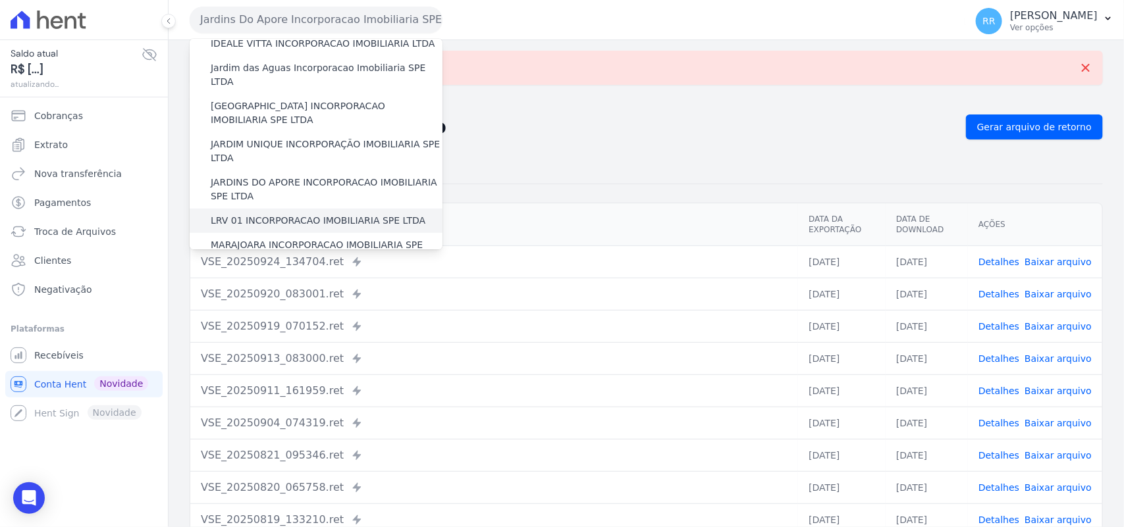
click at [284, 214] on label "LRV 01 INCORPORACAO IMOBILIARIA SPE LTDA" at bounding box center [318, 221] width 215 height 14
click at [0, 0] on input "LRV 01 INCORPORACAO IMOBILIARIA SPE LTDA" at bounding box center [0, 0] width 0 height 0
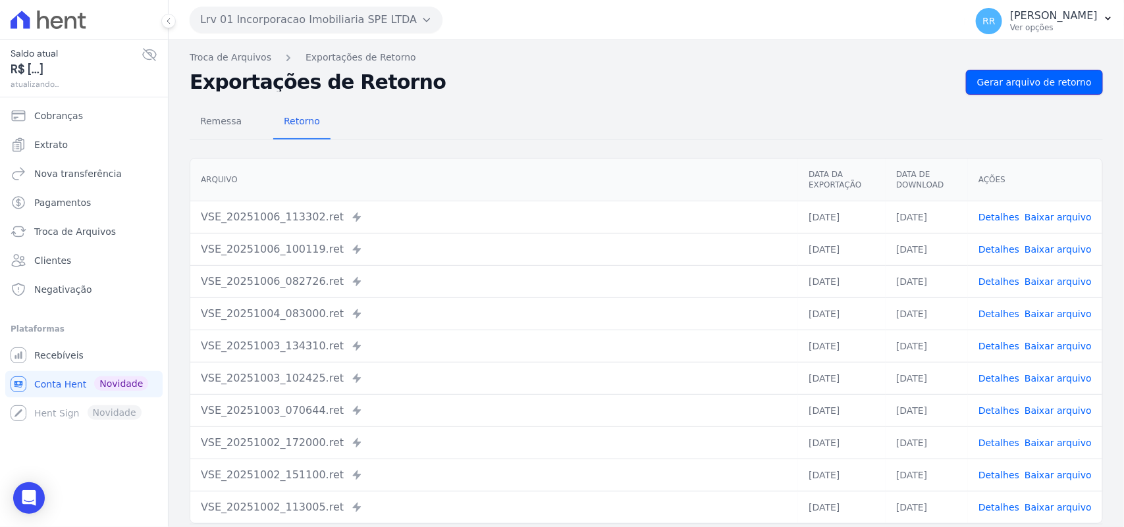
click at [1024, 76] on span "Gerar arquivo de retorno" at bounding box center [1034, 82] width 115 height 13
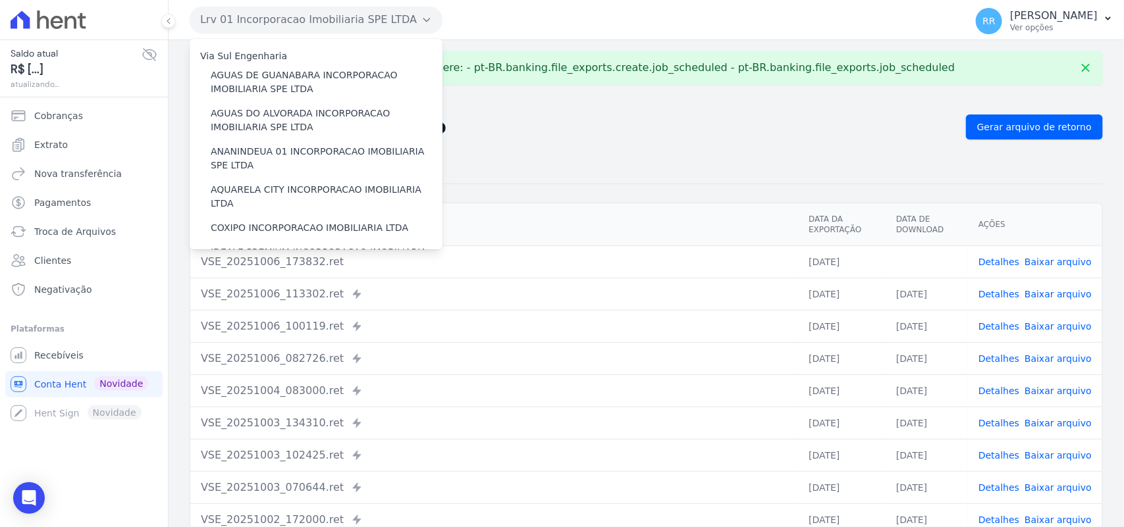
click at [699, 97] on nav "Troca de Arquivos Exportações de Retorno" at bounding box center [646, 102] width 913 height 14
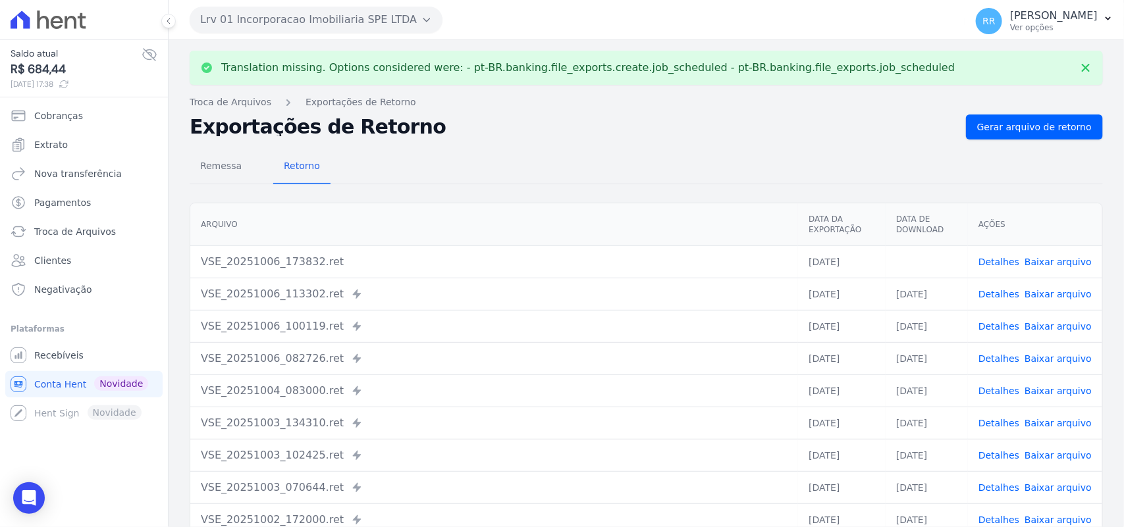
click at [1060, 260] on link "Baixar arquivo" at bounding box center [1057, 262] width 67 height 11
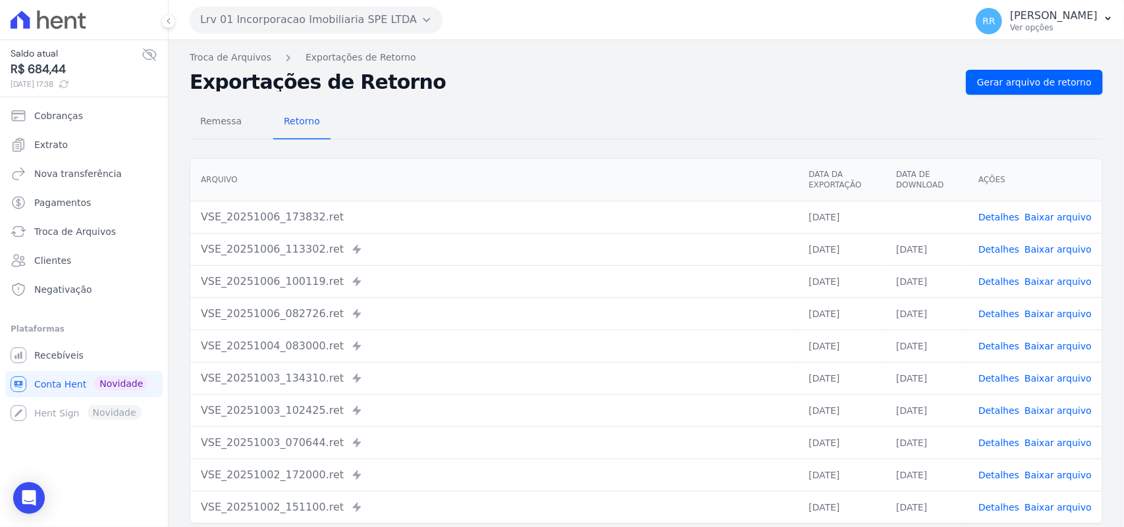
click at [518, 155] on div "Arquivo Data da Exportação Data de Download Ações VSE_20251006_173832.ret [DATE…" at bounding box center [646, 341] width 955 height 377
click at [294, 12] on button "Lrv 01 Incorporacao Imobiliaria SPE LTDA" at bounding box center [316, 20] width 253 height 26
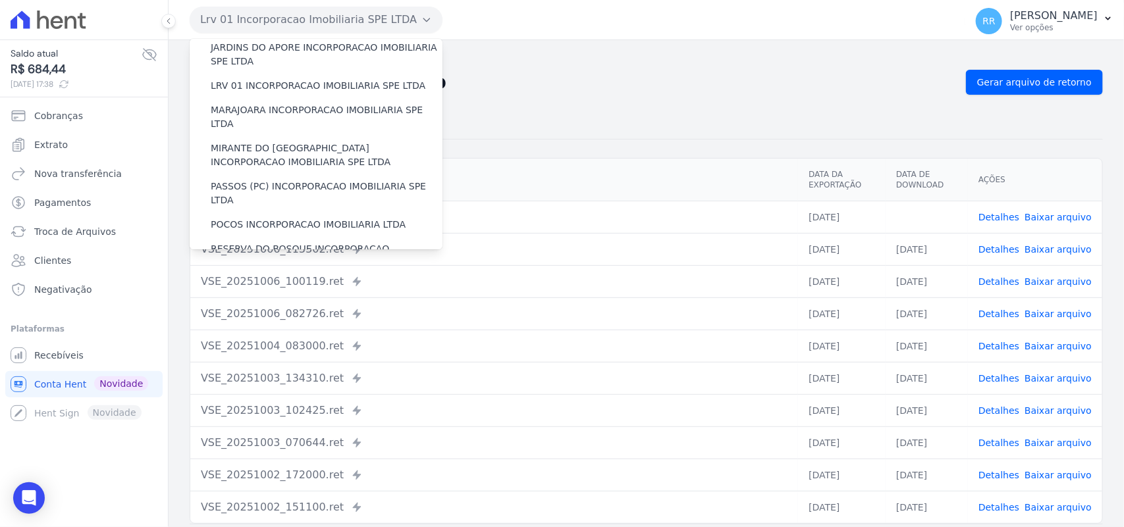
scroll to position [384, 0]
click at [246, 101] on label "MARAJOARA INCORPORACAO IMOBILIARIA SPE LTDA" at bounding box center [327, 115] width 232 height 28
click at [0, 0] on input "MARAJOARA INCORPORACAO IMOBILIARIA SPE LTDA" at bounding box center [0, 0] width 0 height 0
click at [1014, 76] on span "Gerar arquivo de retorno" at bounding box center [1034, 82] width 115 height 13
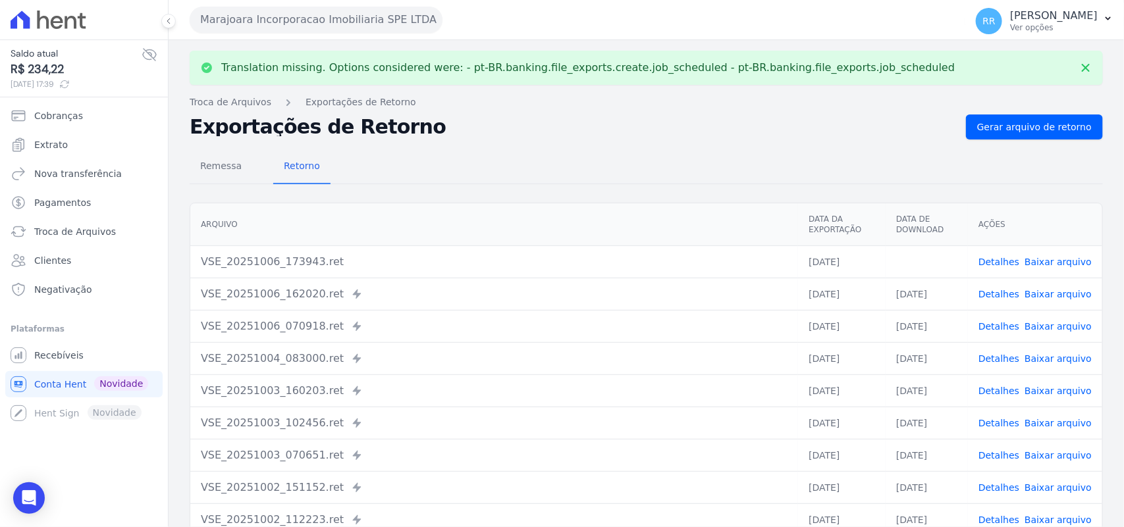
click at [1060, 260] on link "Baixar arquivo" at bounding box center [1057, 262] width 67 height 11
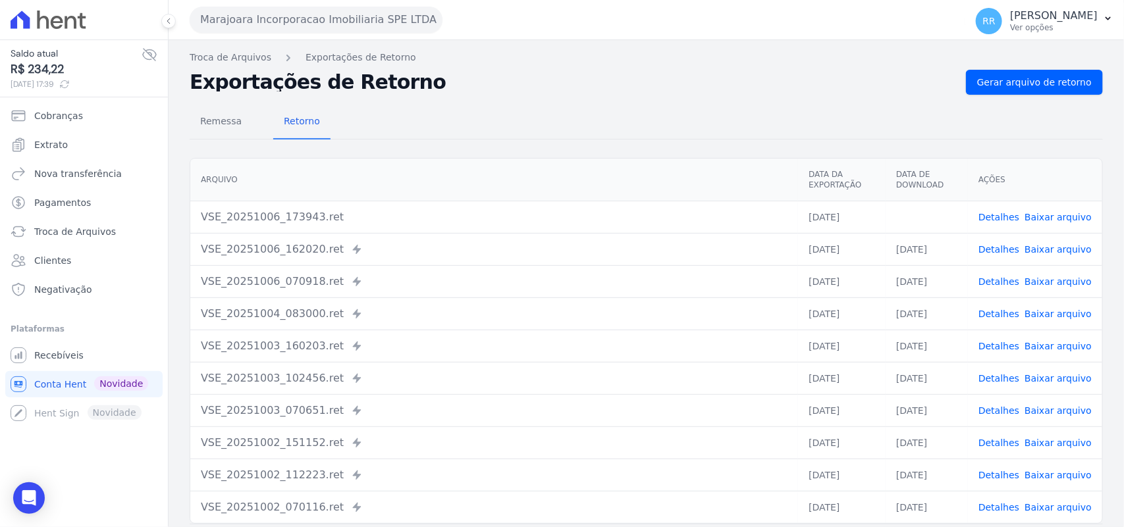
drag, startPoint x: 642, startPoint y: 96, endPoint x: 626, endPoint y: 96, distance: 15.8
click at [642, 96] on div "Remessa Retorno [GEOGRAPHIC_DATA] Data da Exportação Data de Download Ações VSE…" at bounding box center [646, 333] width 913 height 476
click at [316, 21] on button "Marajoara Incorporacao Imobiliaria SPE LTDA" at bounding box center [316, 20] width 253 height 26
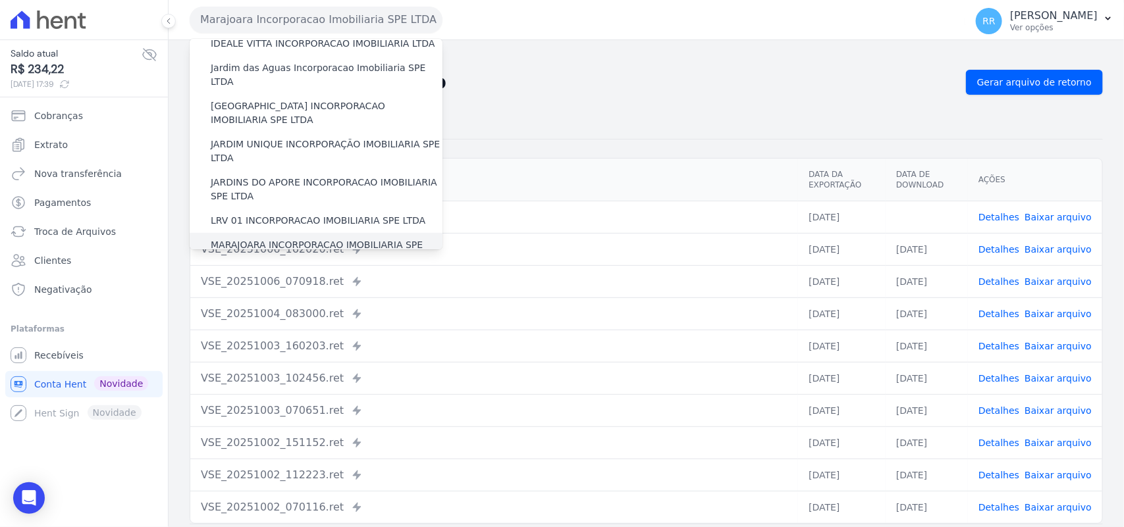
scroll to position [274, 0]
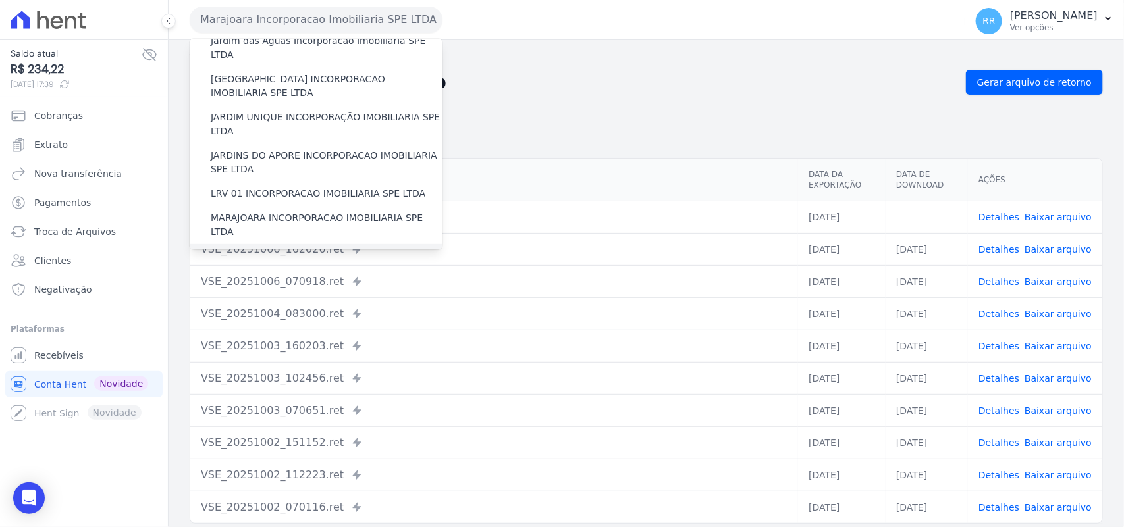
click at [245, 249] on label "MIRANTE DO [GEOGRAPHIC_DATA] INCORPORACAO IMOBILIARIA SPE LTDA" at bounding box center [327, 263] width 232 height 28
click at [0, 0] on input "MIRANTE DO [GEOGRAPHIC_DATA] INCORPORACAO IMOBILIARIA SPE LTDA" at bounding box center [0, 0] width 0 height 0
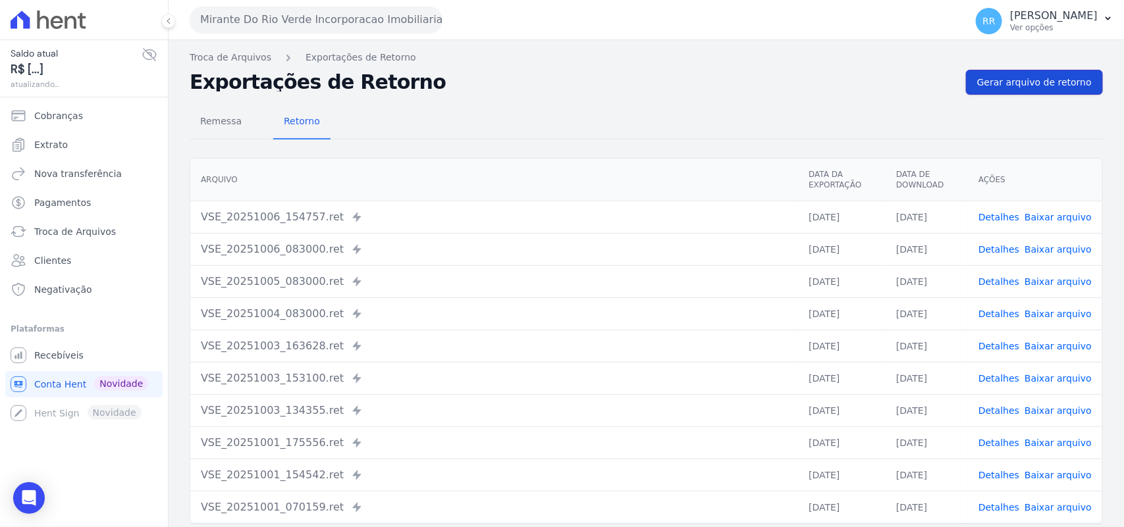
click at [1051, 70] on link "Gerar arquivo de retorno" at bounding box center [1034, 82] width 137 height 25
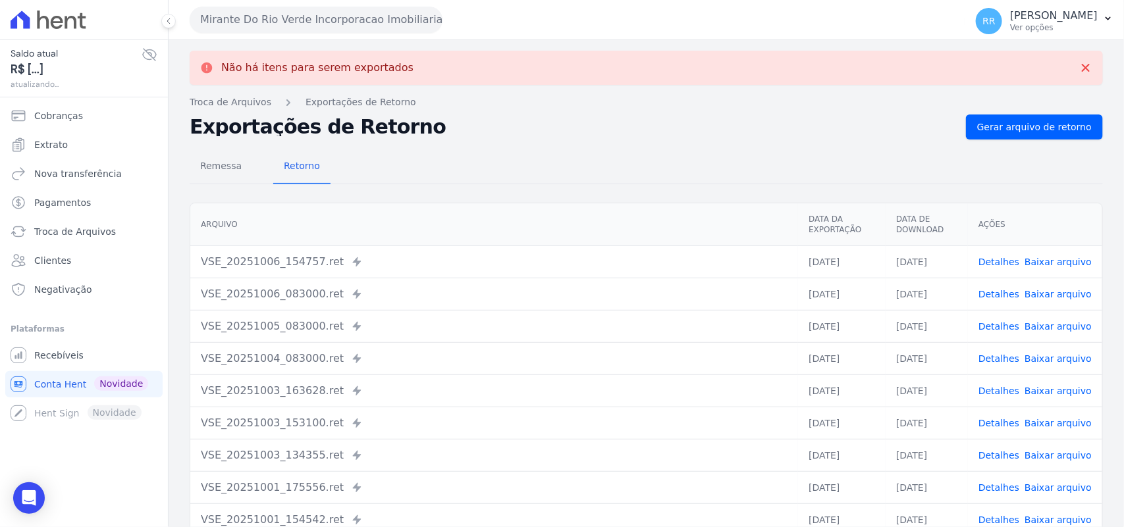
click at [284, 11] on button "Mirante Do Rio Verde Incorporacao Imobiliaria SPE LTDA" at bounding box center [316, 20] width 253 height 26
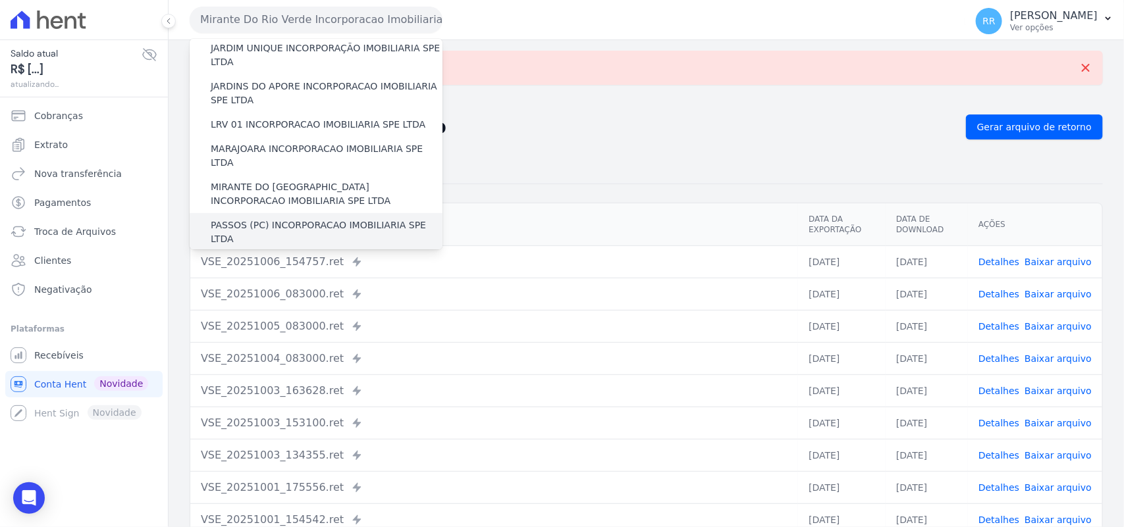
scroll to position [356, 0]
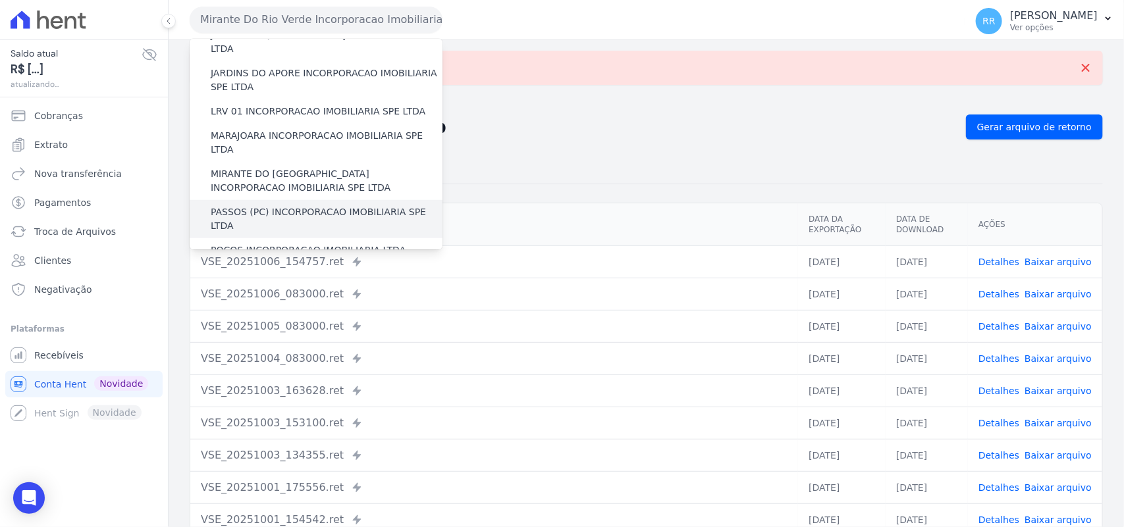
click at [242, 205] on label "PASSOS (PC) INCORPORACAO IMOBILIARIA SPE LTDA" at bounding box center [327, 219] width 232 height 28
click at [0, 0] on input "PASSOS (PC) INCORPORACAO IMOBILIARIA SPE LTDA" at bounding box center [0, 0] width 0 height 0
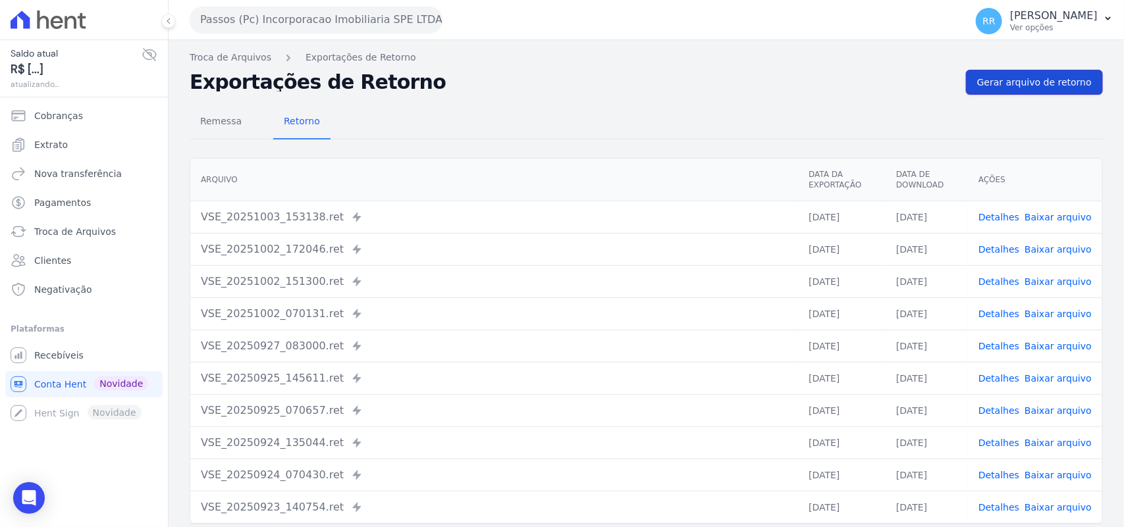
click at [1011, 80] on span "Gerar arquivo de retorno" at bounding box center [1034, 82] width 115 height 13
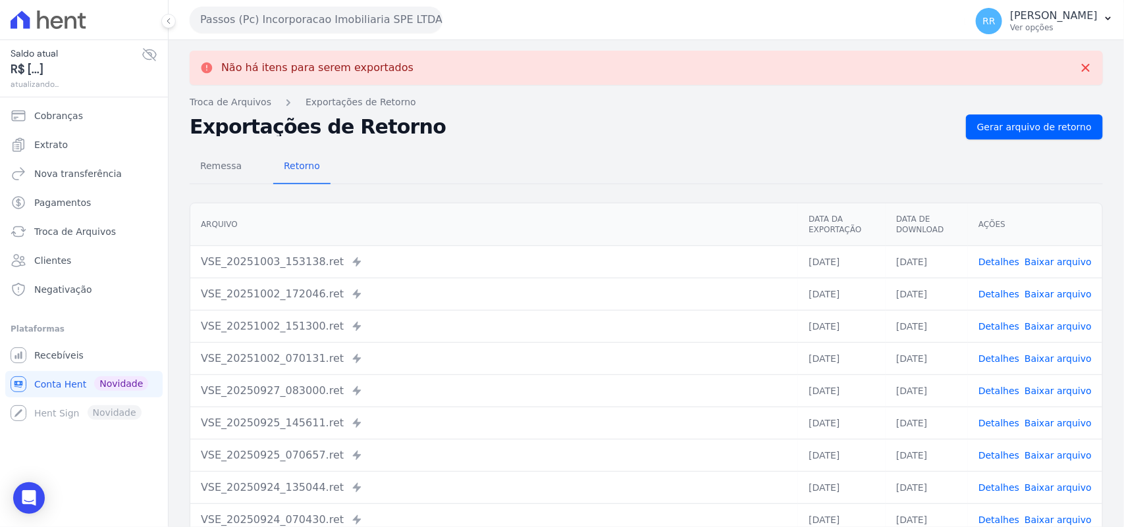
click at [290, 20] on button "Passos (Pc) Incorporacao Imobiliaria SPE LTDA" at bounding box center [316, 20] width 253 height 26
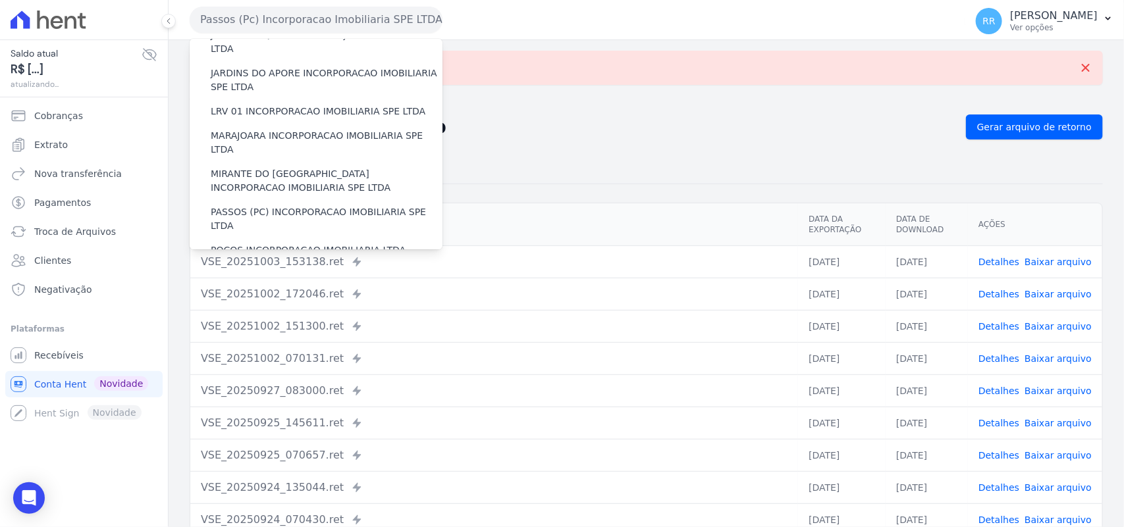
scroll to position [411, 0]
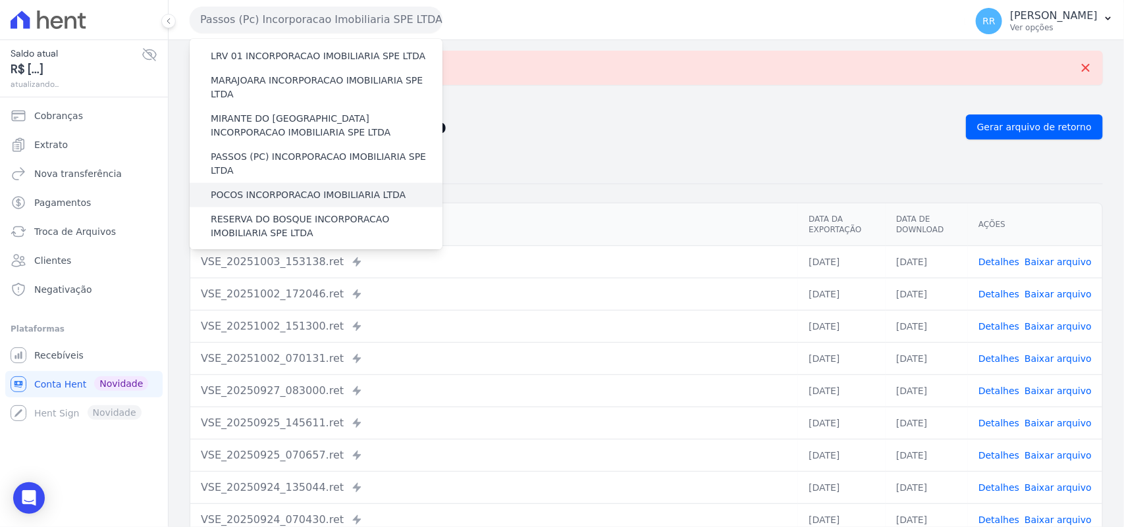
click at [229, 188] on label "POCOS INCORPORACAO IMOBILIARIA LTDA" at bounding box center [308, 195] width 195 height 14
click at [0, 0] on input "POCOS INCORPORACAO IMOBILIARIA LTDA" at bounding box center [0, 0] width 0 height 0
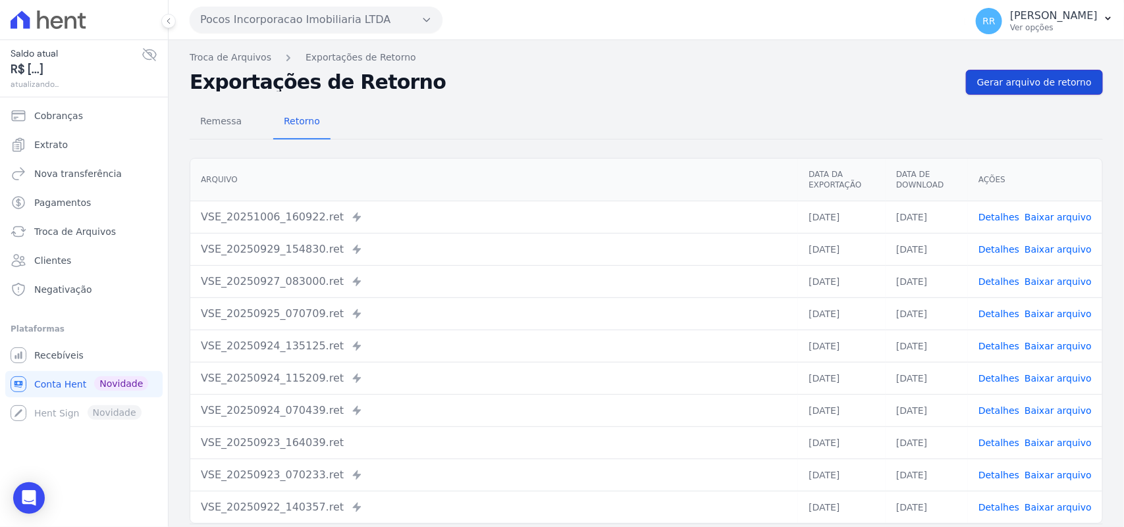
click at [1051, 80] on span "Gerar arquivo de retorno" at bounding box center [1034, 82] width 115 height 13
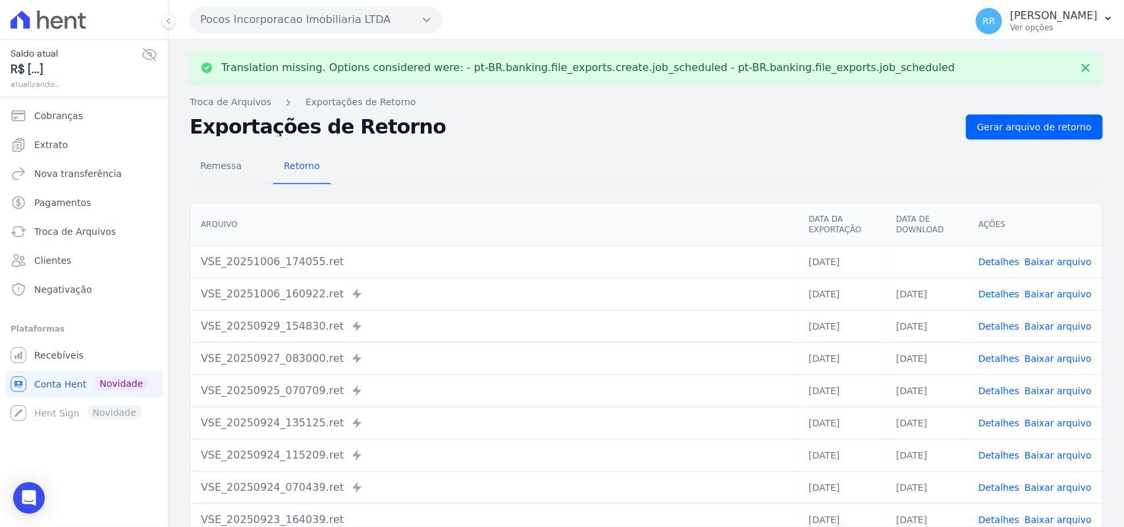
click at [1057, 257] on link "Baixar arquivo" at bounding box center [1057, 262] width 67 height 11
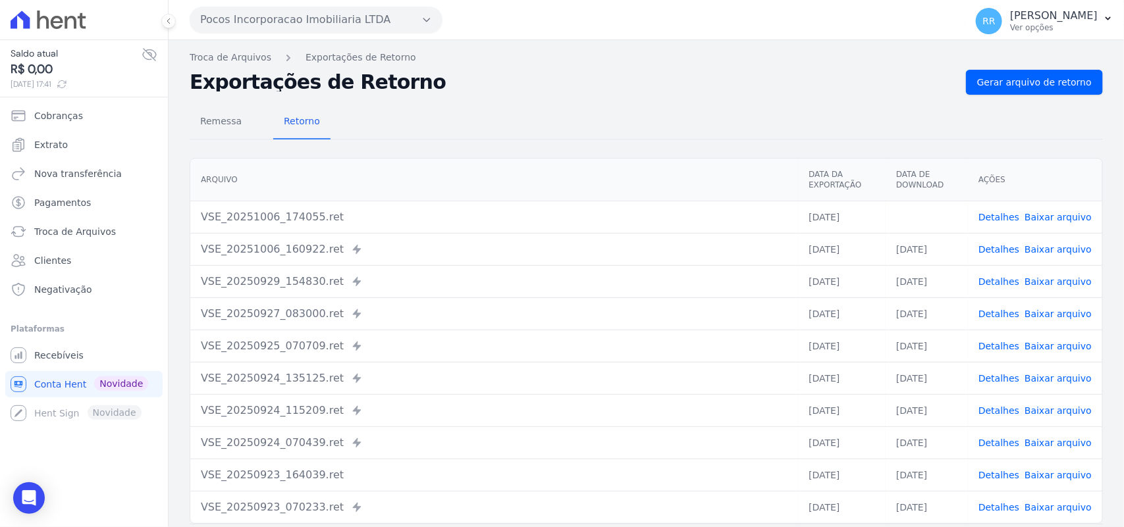
click at [1006, 215] on link "Detalhes" at bounding box center [998, 217] width 41 height 11
click at [268, 24] on button "Pocos Incorporacao Imobiliaria LTDA" at bounding box center [316, 20] width 253 height 26
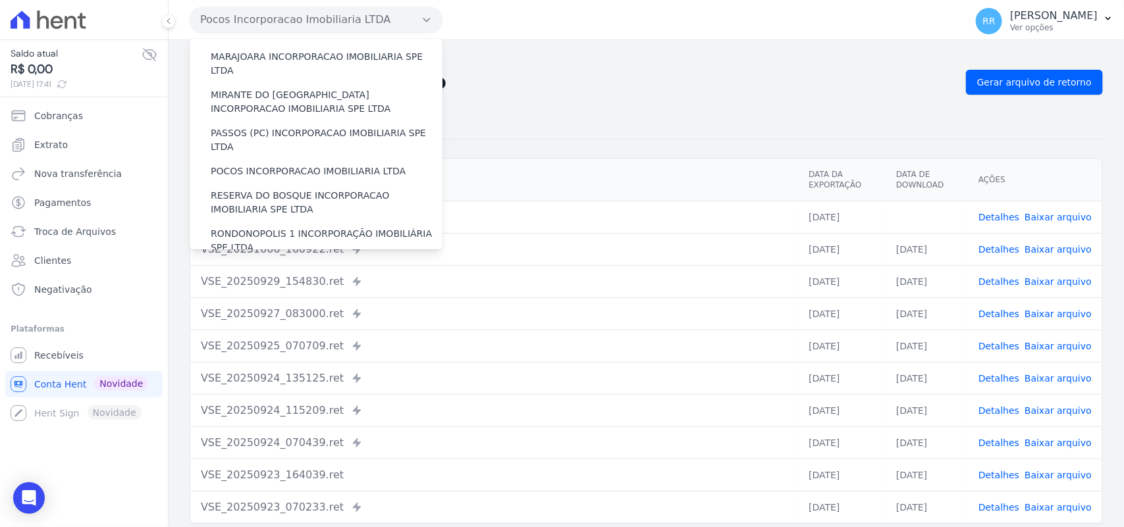
scroll to position [438, 0]
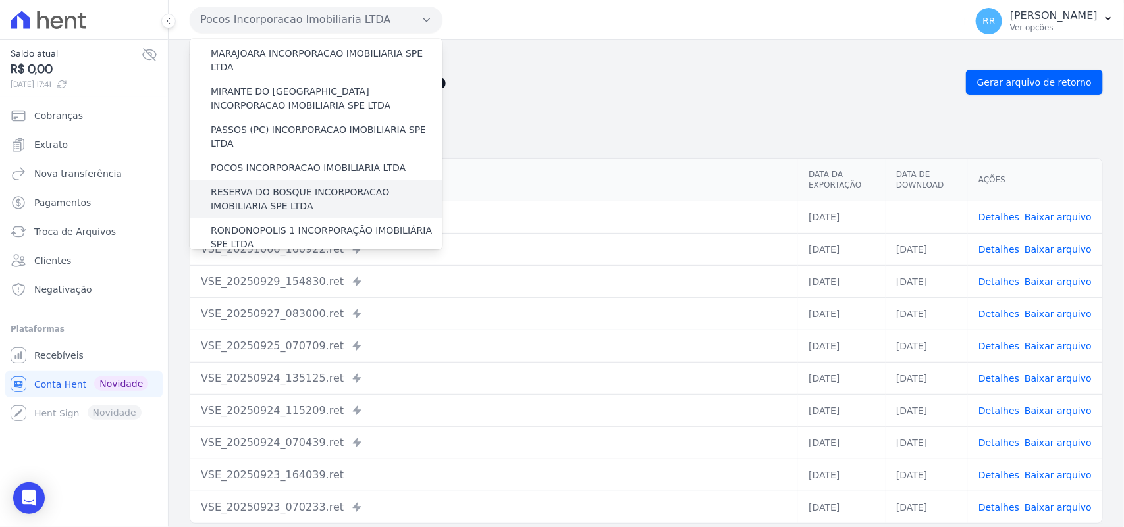
click at [237, 186] on label "RESERVA DO BOSQUE INCORPORACAO IMOBILIARIA SPE LTDA" at bounding box center [327, 200] width 232 height 28
click at [0, 0] on input "RESERVA DO BOSQUE INCORPORACAO IMOBILIARIA SPE LTDA" at bounding box center [0, 0] width 0 height 0
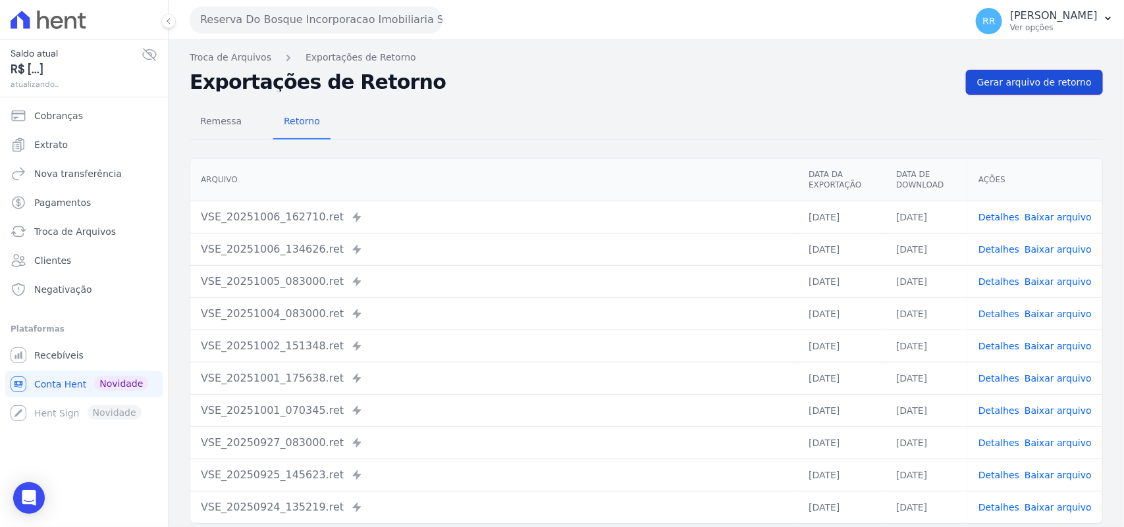
click at [1033, 80] on span "Gerar arquivo de retorno" at bounding box center [1034, 82] width 115 height 13
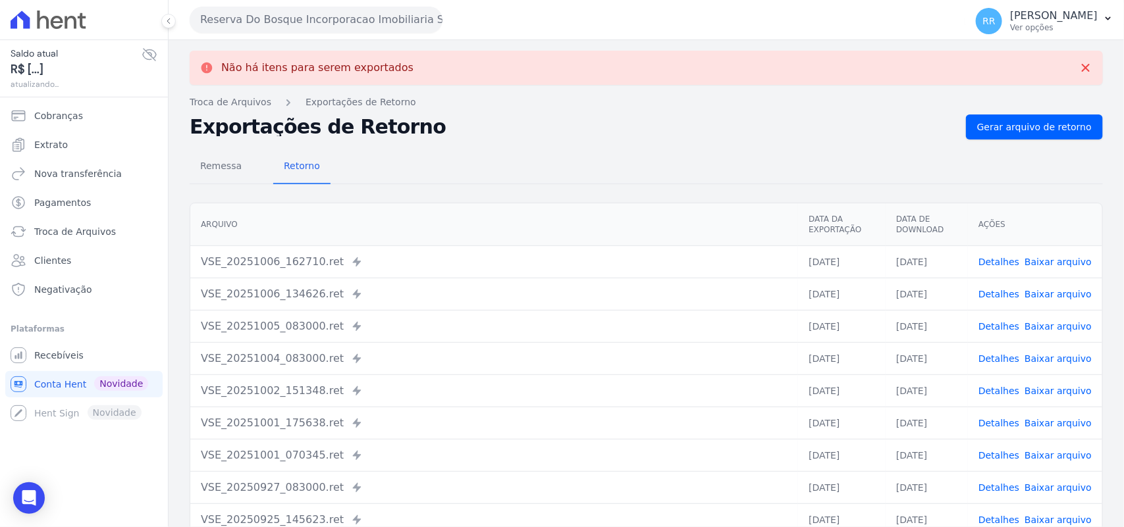
click at [274, 27] on button "Reserva Do Bosque Incorporacao Imobiliaria SPE LTDA" at bounding box center [316, 20] width 253 height 26
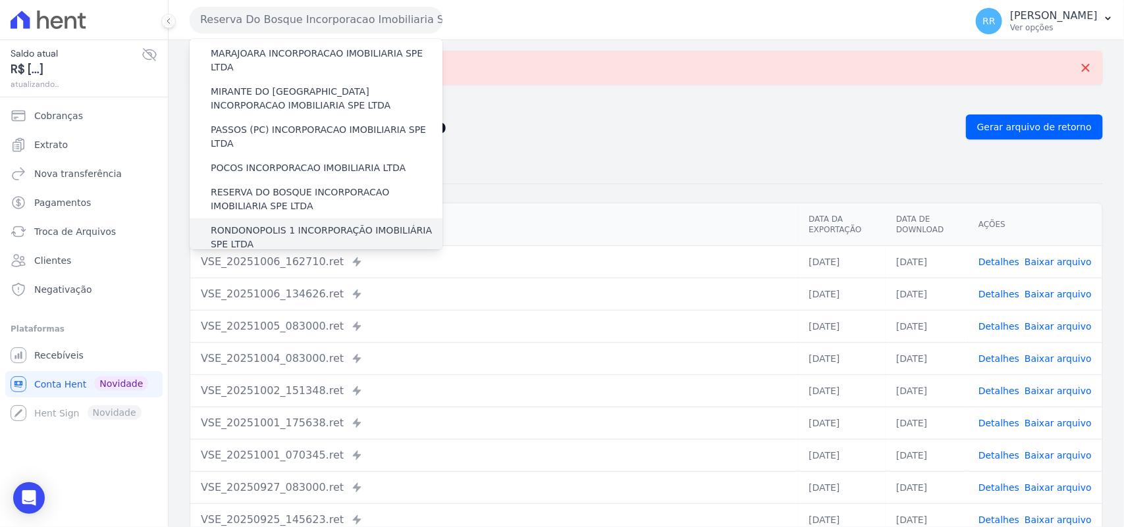
click at [255, 224] on label "RONDONOPOLIS 1 INCORPORAÇÃO IMOBILIÁRIA SPE LTDA" at bounding box center [327, 238] width 232 height 28
click at [0, 0] on input "RONDONOPOLIS 1 INCORPORAÇÃO IMOBILIÁRIA SPE LTDA" at bounding box center [0, 0] width 0 height 0
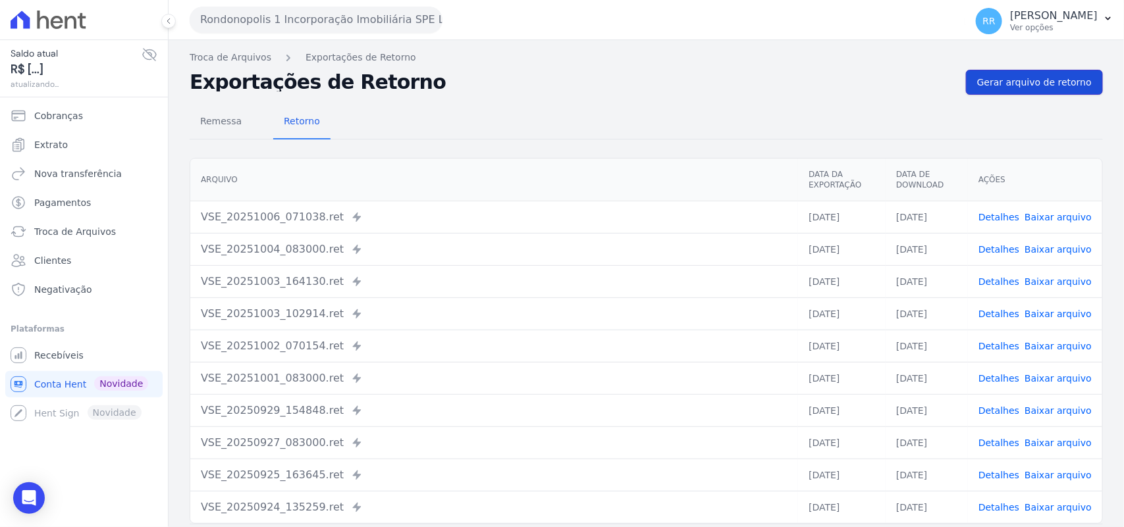
click at [1041, 82] on span "Gerar arquivo de retorno" at bounding box center [1034, 82] width 115 height 13
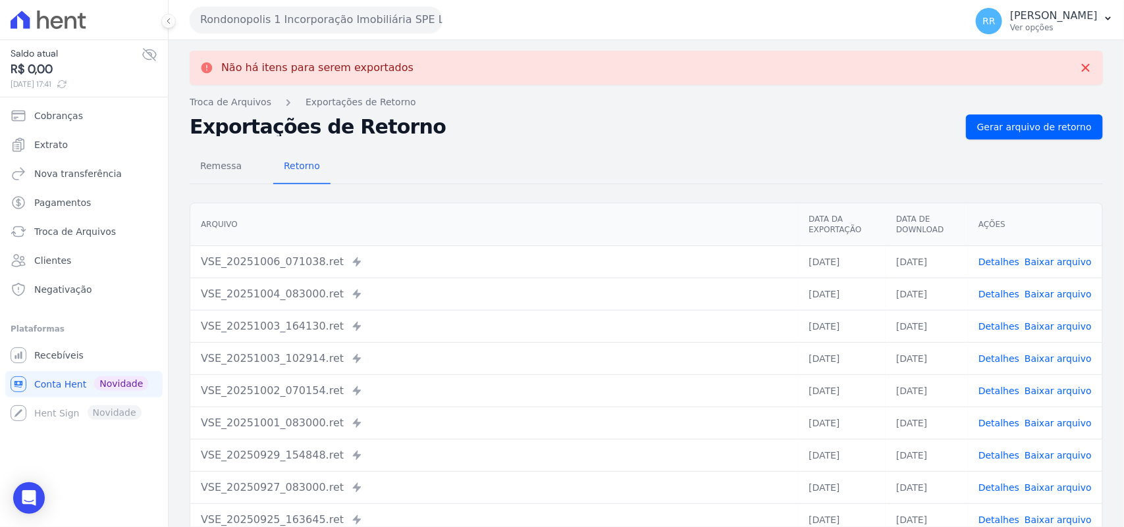
click at [350, 21] on button "Rondonopolis 1 Incorporação Imobiliária SPE LTDA" at bounding box center [316, 20] width 253 height 26
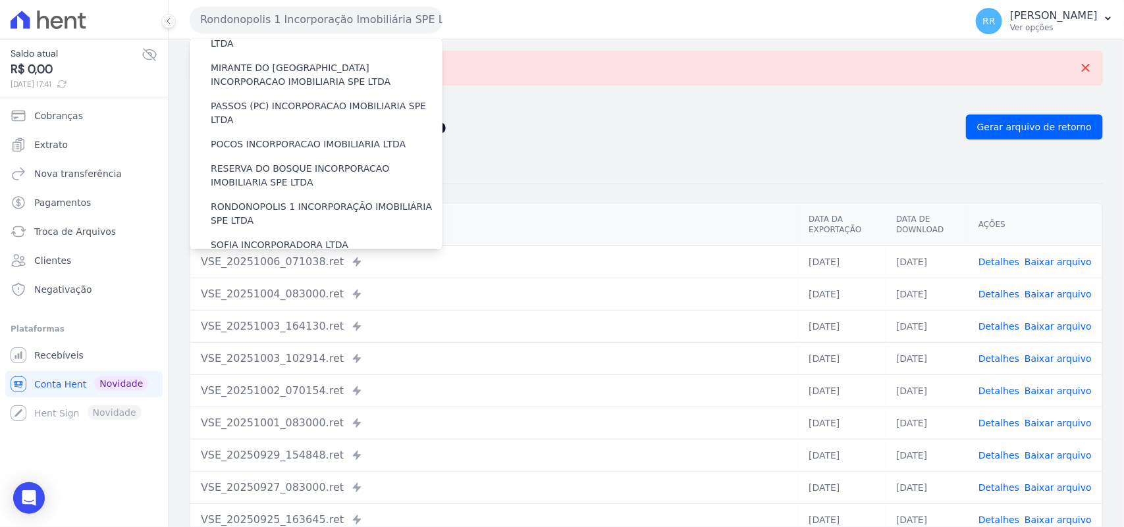
scroll to position [466, 0]
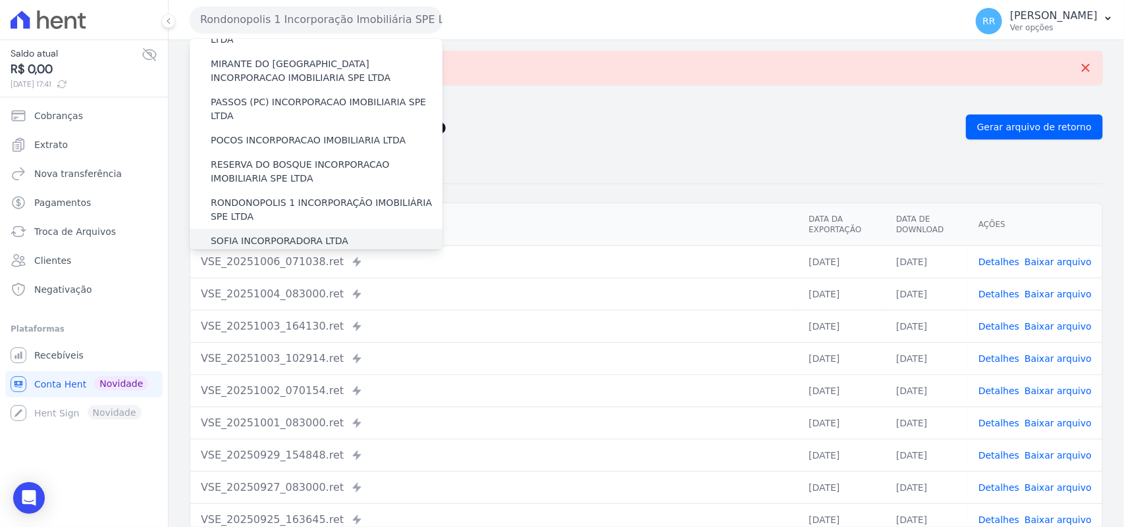
click at [277, 234] on label "SOFIA INCORPORADORA LTDA" at bounding box center [280, 241] width 138 height 14
click at [0, 0] on input "SOFIA INCORPORADORA LTDA" at bounding box center [0, 0] width 0 height 0
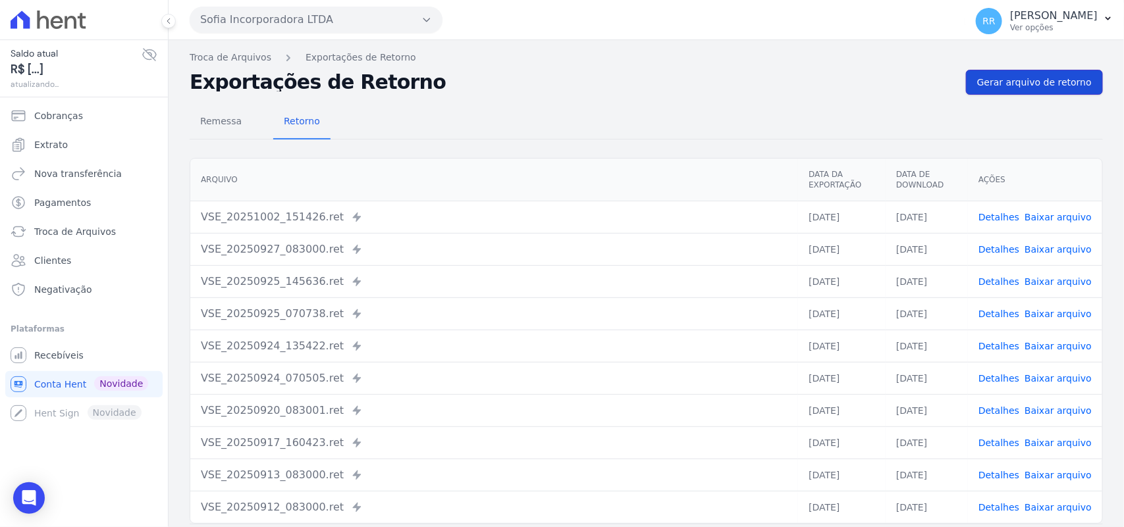
click at [1015, 84] on span "Gerar arquivo de retorno" at bounding box center [1034, 82] width 115 height 13
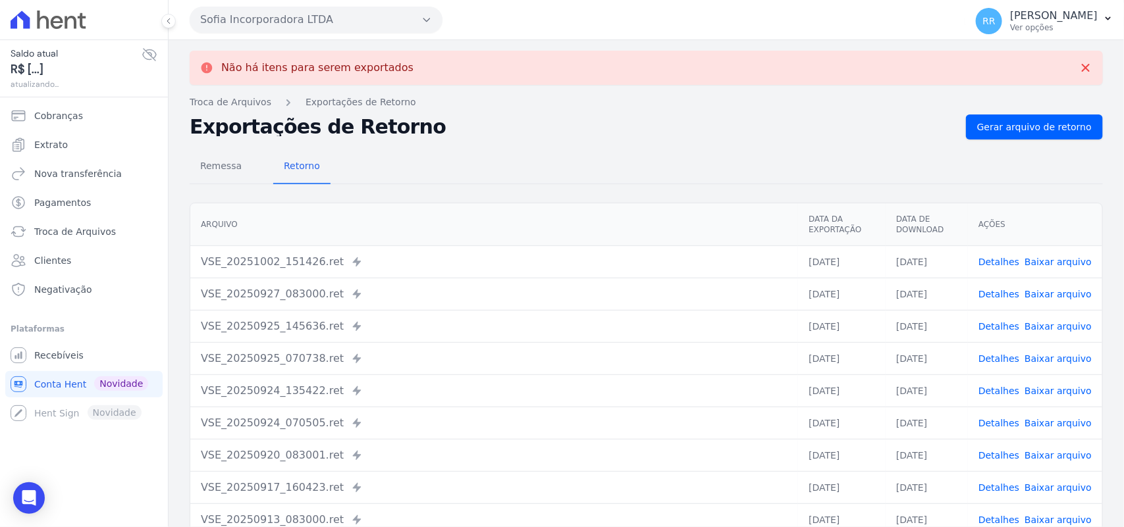
click at [327, 20] on button "Sofia Incorporadora LTDA" at bounding box center [316, 20] width 253 height 26
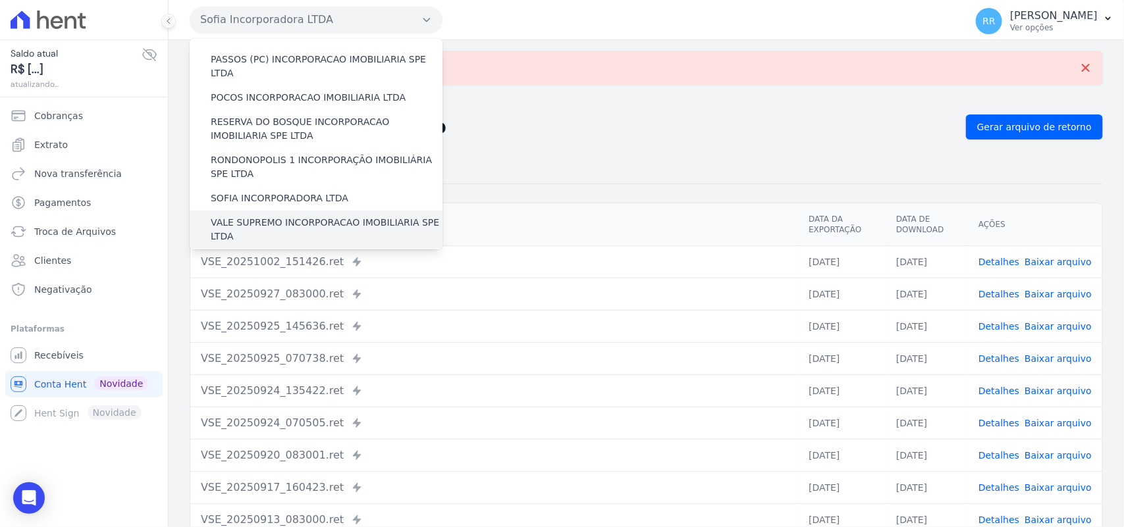
scroll to position [521, 0]
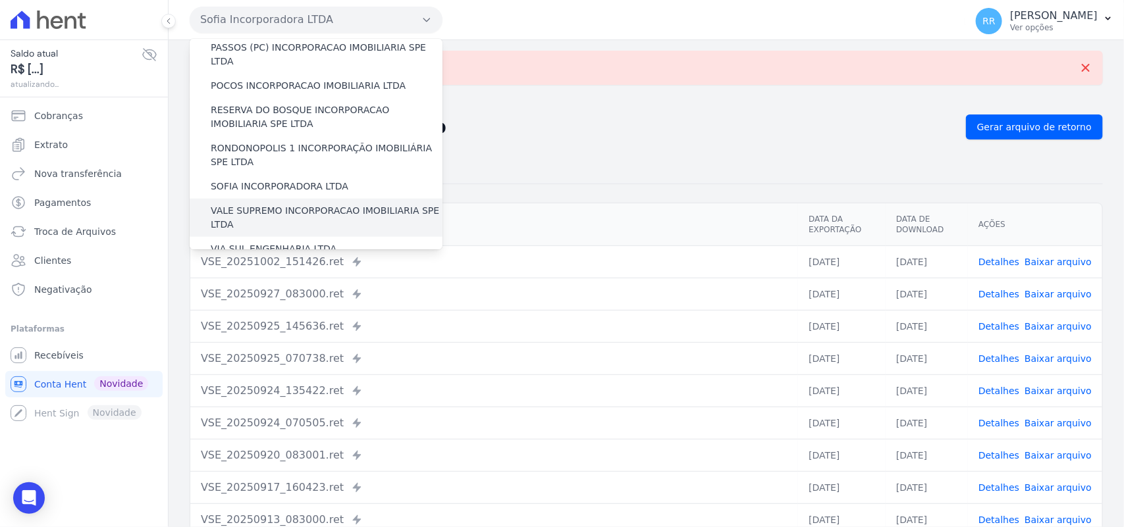
click at [254, 204] on label "VALE SUPREMO INCORPORACAO IMOBILIARIA SPE LTDA" at bounding box center [327, 218] width 232 height 28
click at [0, 0] on input "VALE SUPREMO INCORPORACAO IMOBILIARIA SPE LTDA" at bounding box center [0, 0] width 0 height 0
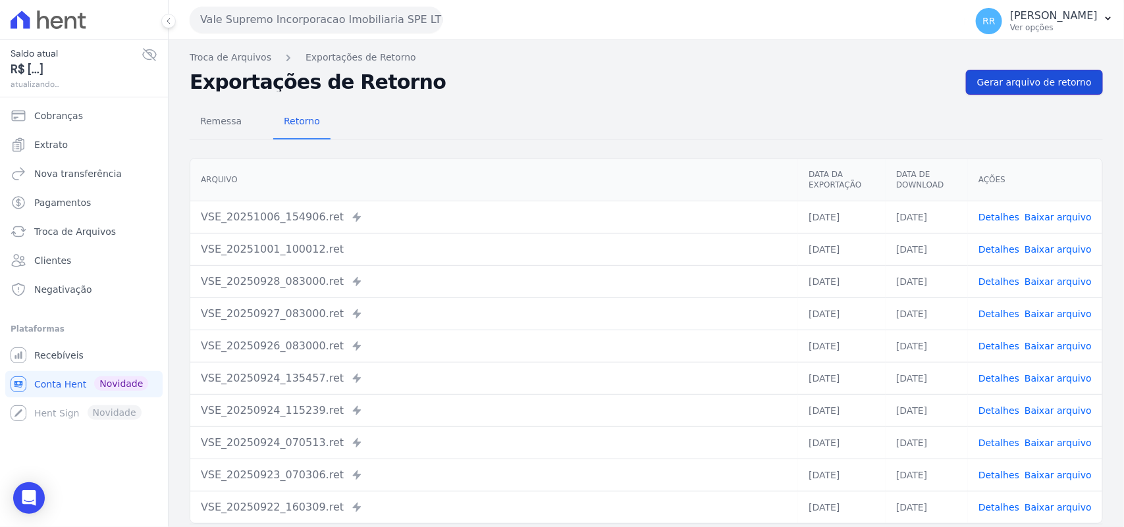
click at [1073, 77] on span "Gerar arquivo de retorno" at bounding box center [1034, 82] width 115 height 13
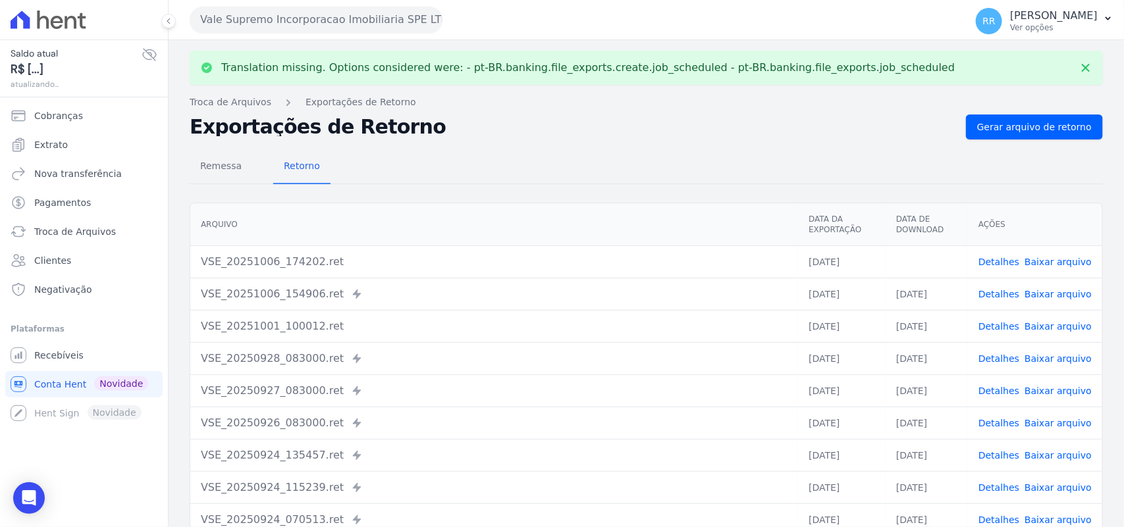
click at [1051, 258] on link "Baixar arquivo" at bounding box center [1057, 262] width 67 height 11
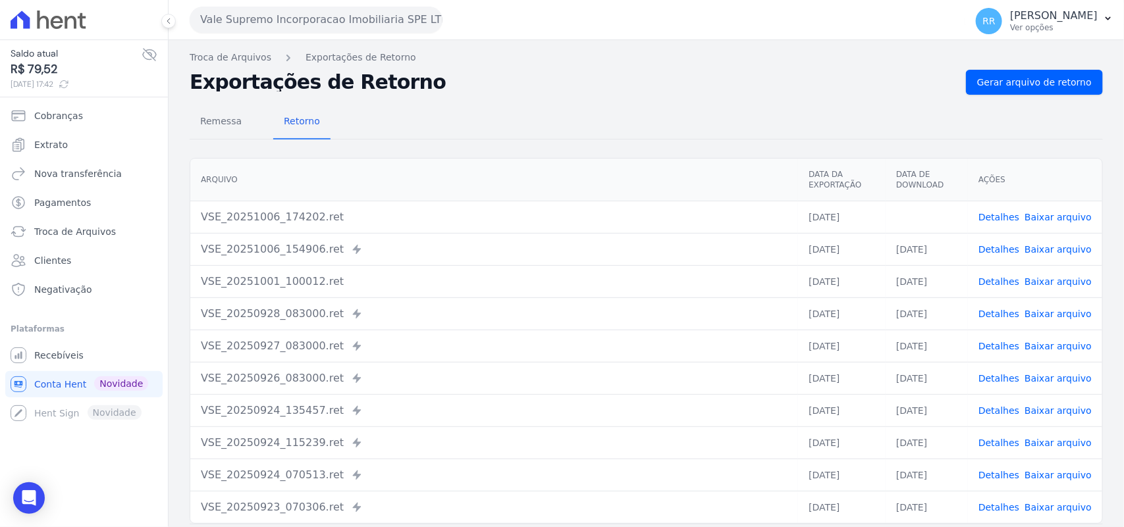
click at [518, 110] on div "Remessa Retorno" at bounding box center [646, 122] width 913 height 34
click at [239, 24] on button "Vale Supremo Incorporacao Imobiliaria SPE LTDA" at bounding box center [316, 20] width 253 height 26
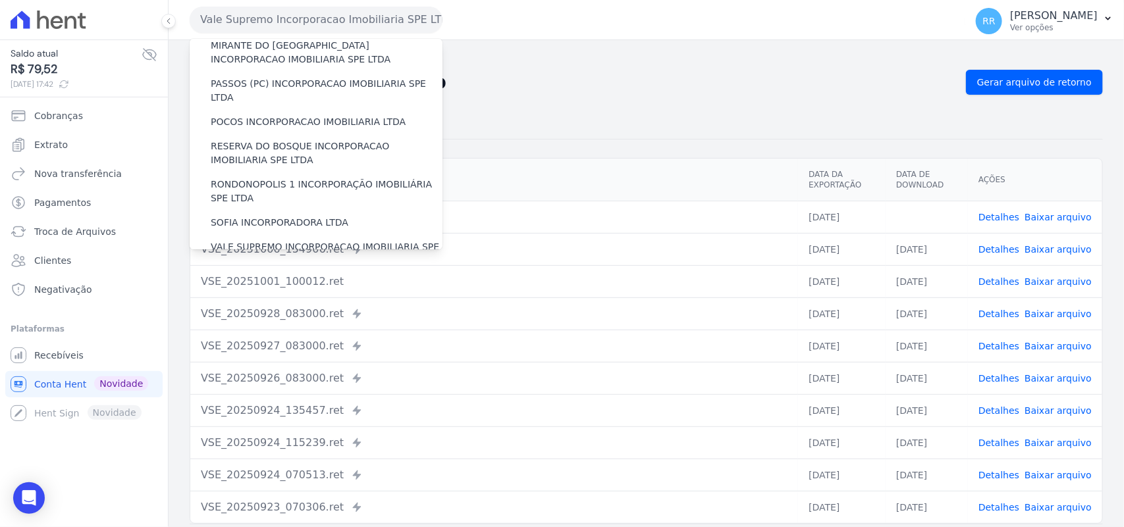
scroll to position [601, 0]
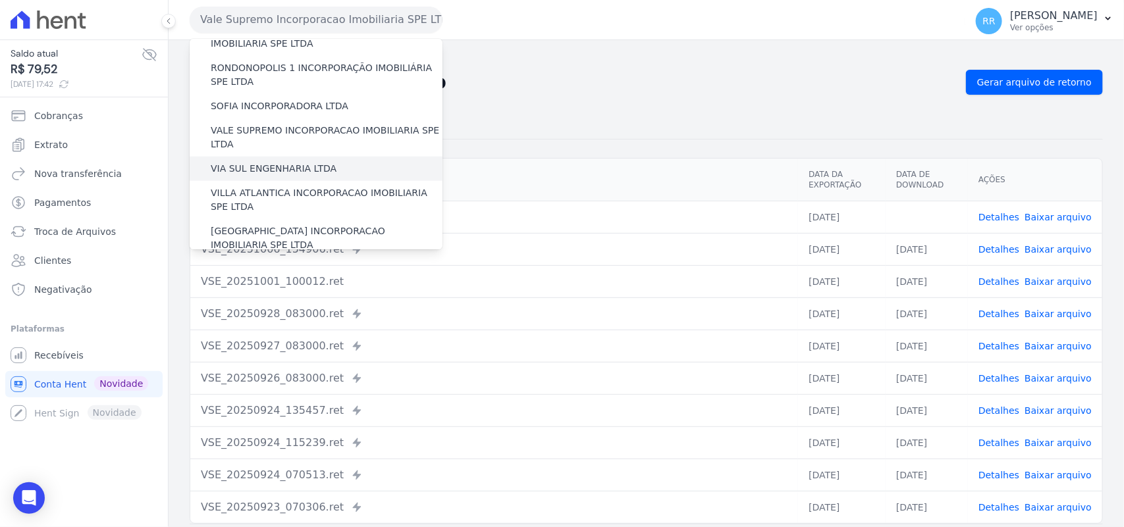
click at [270, 162] on label "VIA SUL ENGENHARIA LTDA" at bounding box center [274, 169] width 126 height 14
click at [0, 0] on input "VIA SUL ENGENHARIA LTDA" at bounding box center [0, 0] width 0 height 0
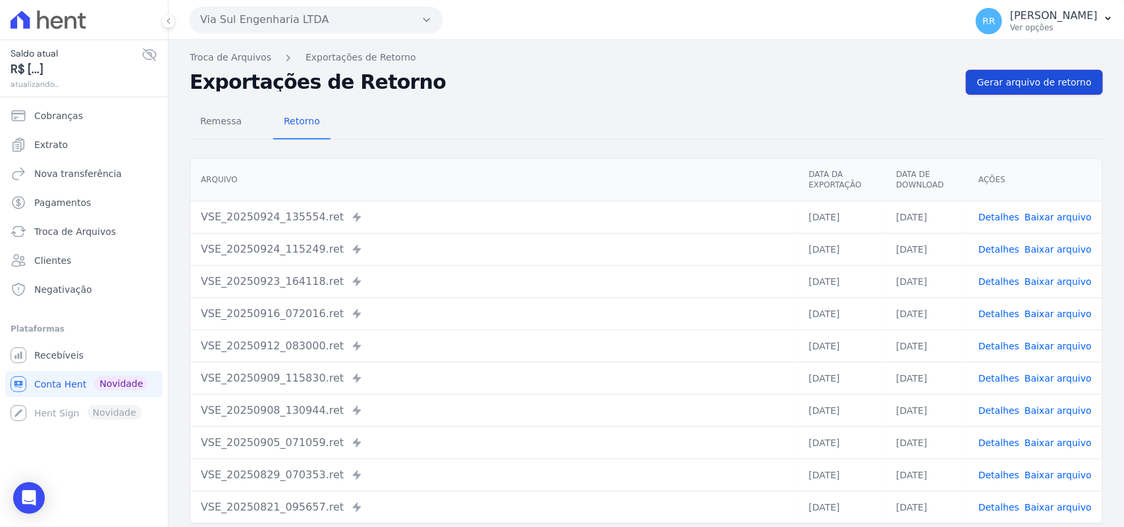
click at [1026, 90] on link "Gerar arquivo de retorno" at bounding box center [1034, 82] width 137 height 25
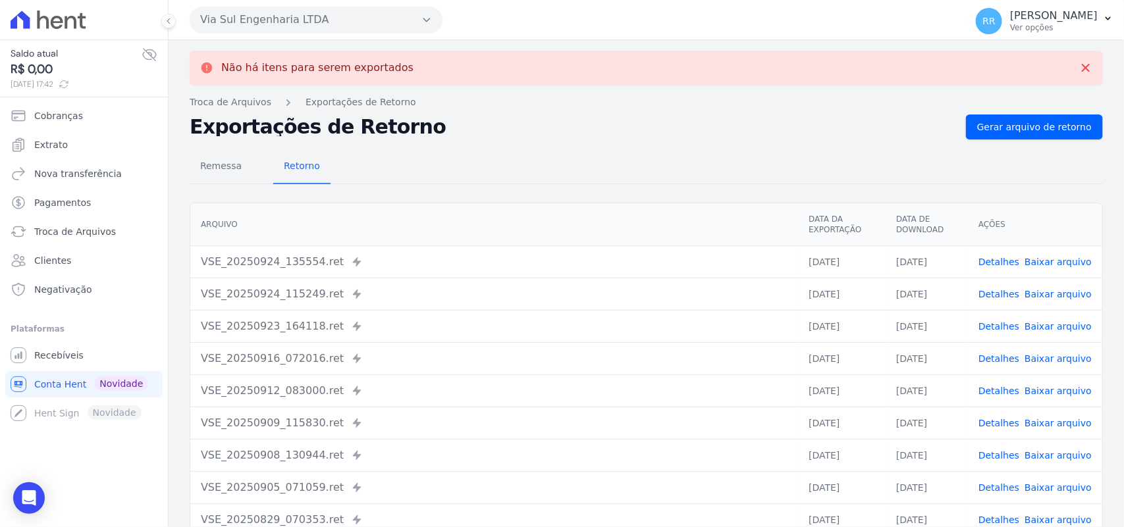
click at [257, 26] on button "Via Sul Engenharia LTDA" at bounding box center [316, 20] width 253 height 26
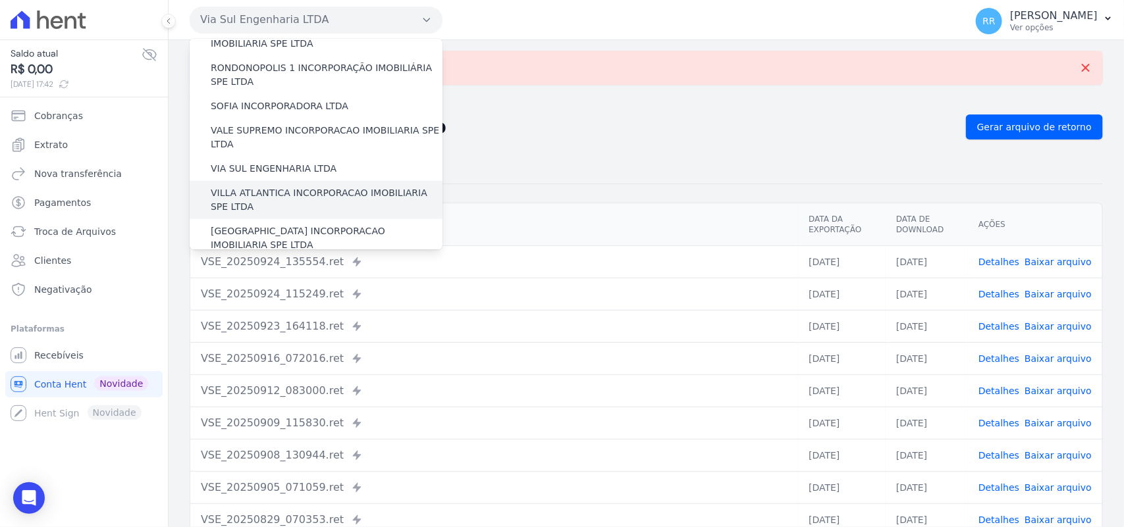
click at [276, 181] on div "VILLA ATLANTICA INCORPORACAO IMOBILIARIA SPE LTDA" at bounding box center [316, 200] width 253 height 38
click at [269, 186] on label "VILLA ATLANTICA INCORPORACAO IMOBILIARIA SPE LTDA" at bounding box center [327, 200] width 232 height 28
click at [0, 0] on input "VILLA ATLANTICA INCORPORACAO IMOBILIARIA SPE LTDA" at bounding box center [0, 0] width 0 height 0
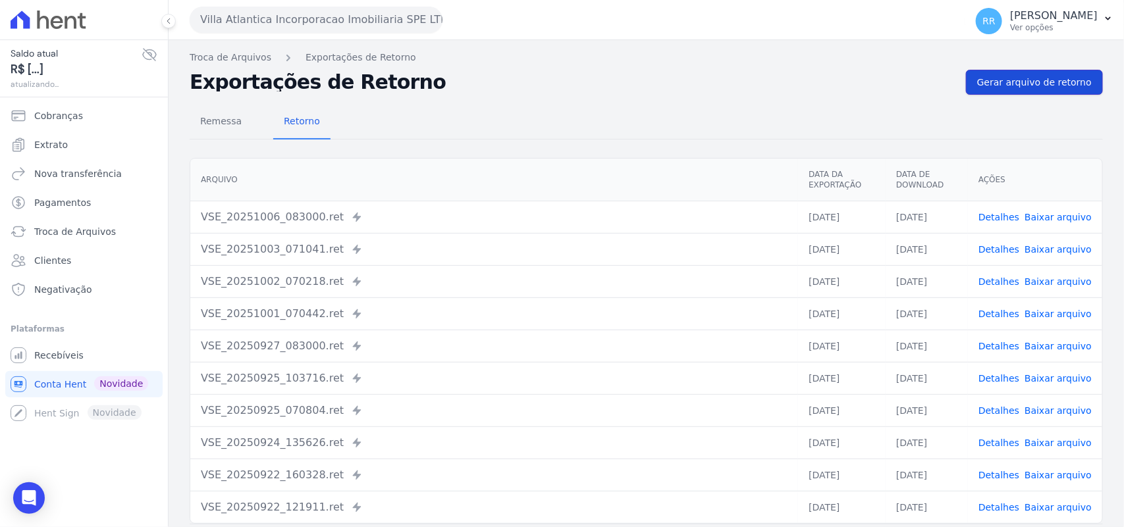
click at [1065, 81] on span "Gerar arquivo de retorno" at bounding box center [1034, 82] width 115 height 13
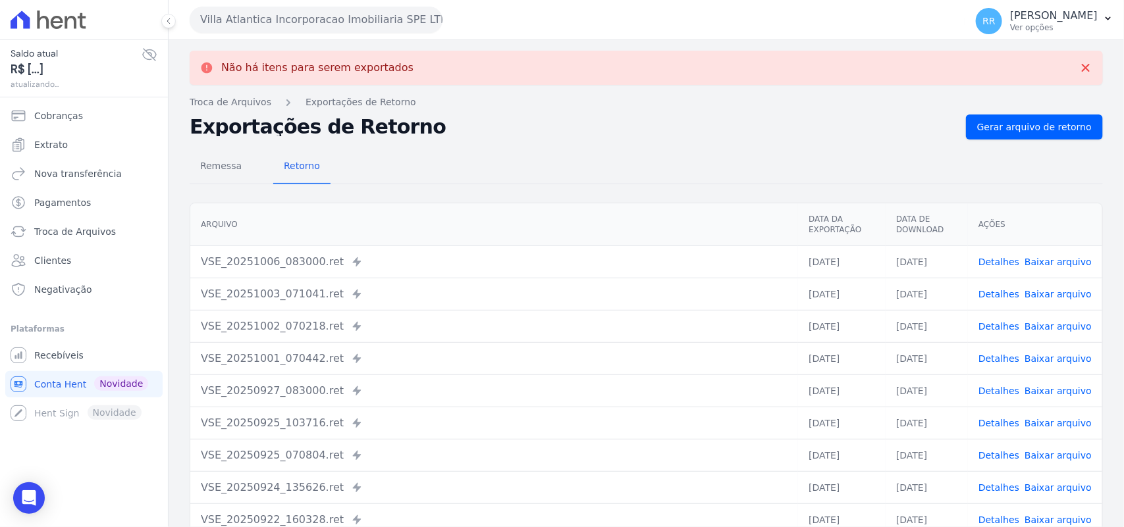
click at [271, 17] on button "Villa Atlantica Incorporacao Imobiliaria SPE LTDA" at bounding box center [316, 20] width 253 height 26
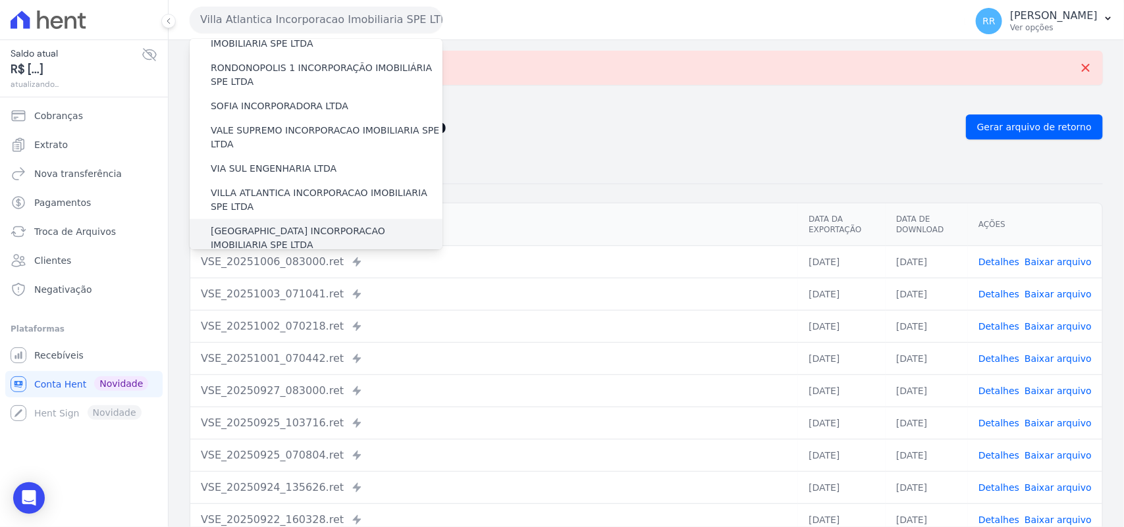
click at [307, 224] on label "[GEOGRAPHIC_DATA] INCORPORACAO IMOBILIARIA SPE LTDA" at bounding box center [327, 238] width 232 height 28
click at [0, 0] on input "[GEOGRAPHIC_DATA] INCORPORACAO IMOBILIARIA SPE LTDA" at bounding box center [0, 0] width 0 height 0
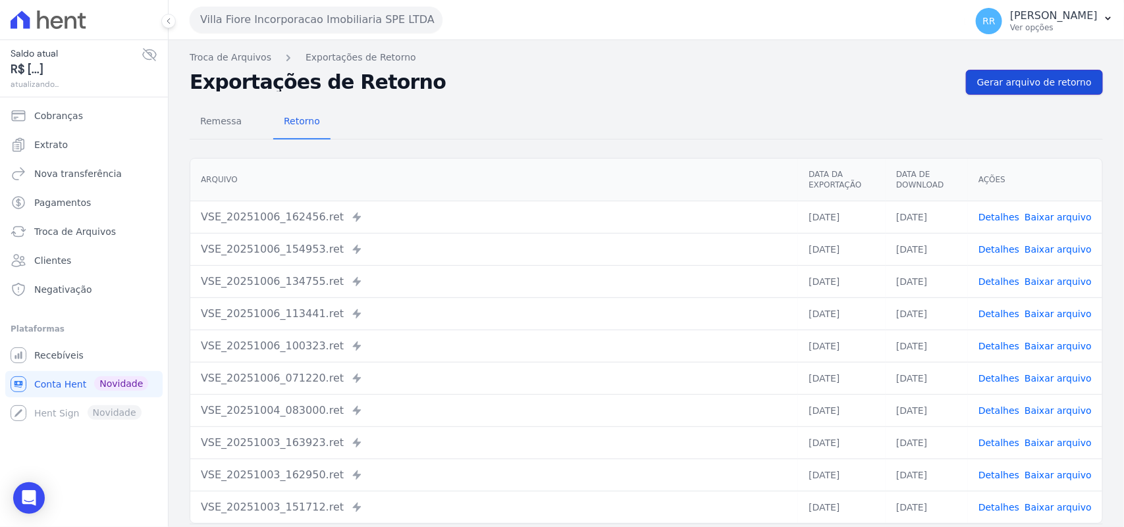
click at [1078, 78] on span "Gerar arquivo de retorno" at bounding box center [1034, 82] width 115 height 13
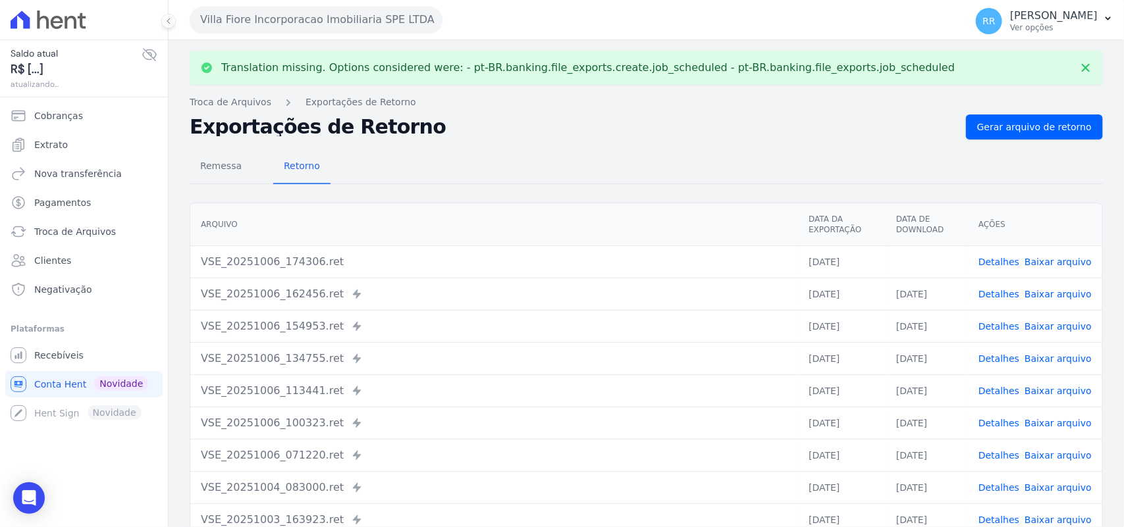
click at [1061, 263] on link "Baixar arquivo" at bounding box center [1057, 262] width 67 height 11
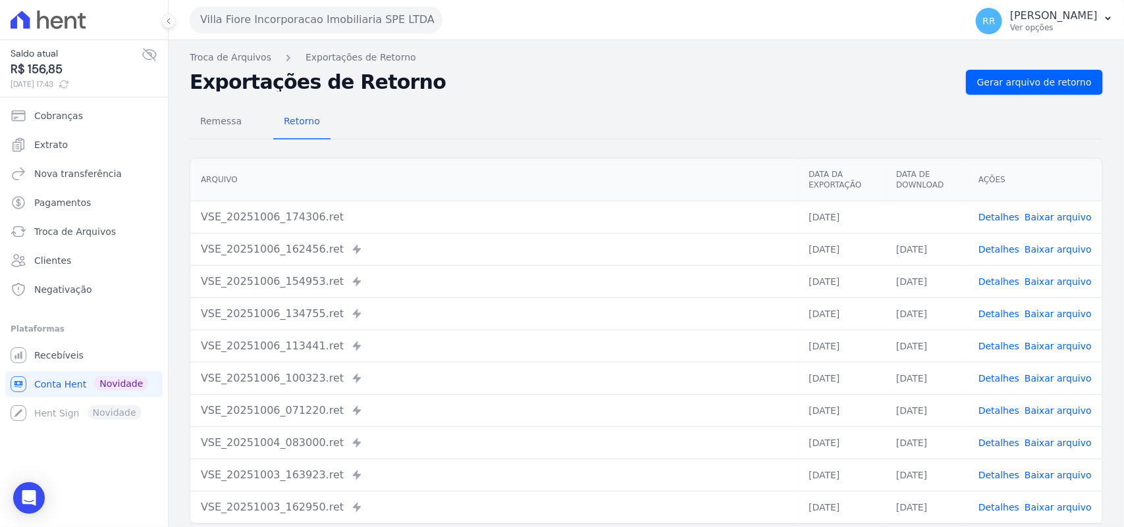
click at [540, 123] on div "Remessa Retorno" at bounding box center [646, 122] width 913 height 34
click at [232, 20] on button "Villa Fiore Incorporacao Imobiliaria SPE LTDA" at bounding box center [316, 20] width 253 height 26
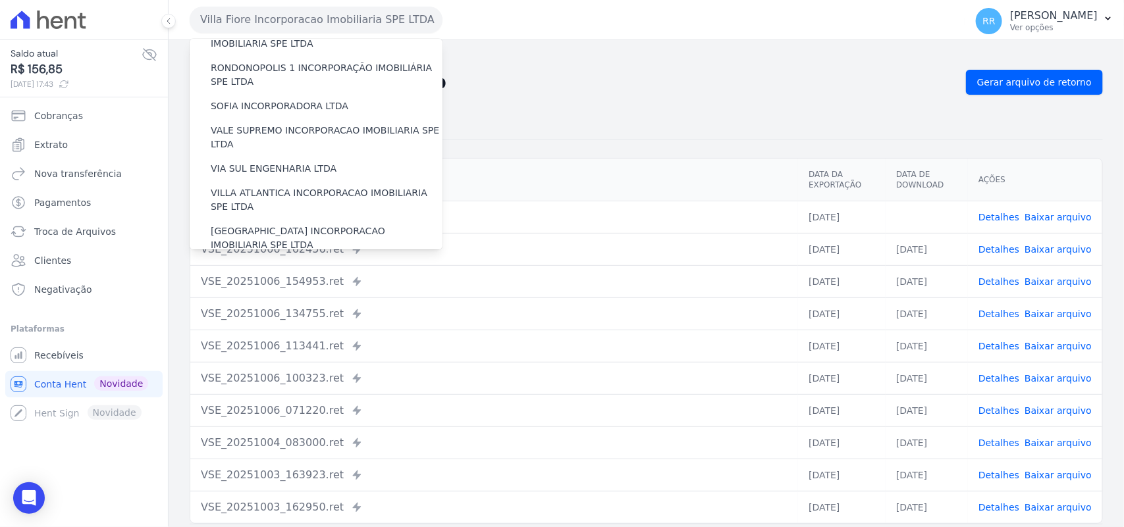
click at [260, 263] on label "VILLA TROPICAL INCORPORAÇÃO IMOBILIÁRIA SPE LTDA" at bounding box center [327, 277] width 232 height 28
click at [0, 0] on input "VILLA TROPICAL INCORPORAÇÃO IMOBILIÁRIA SPE LTDA" at bounding box center [0, 0] width 0 height 0
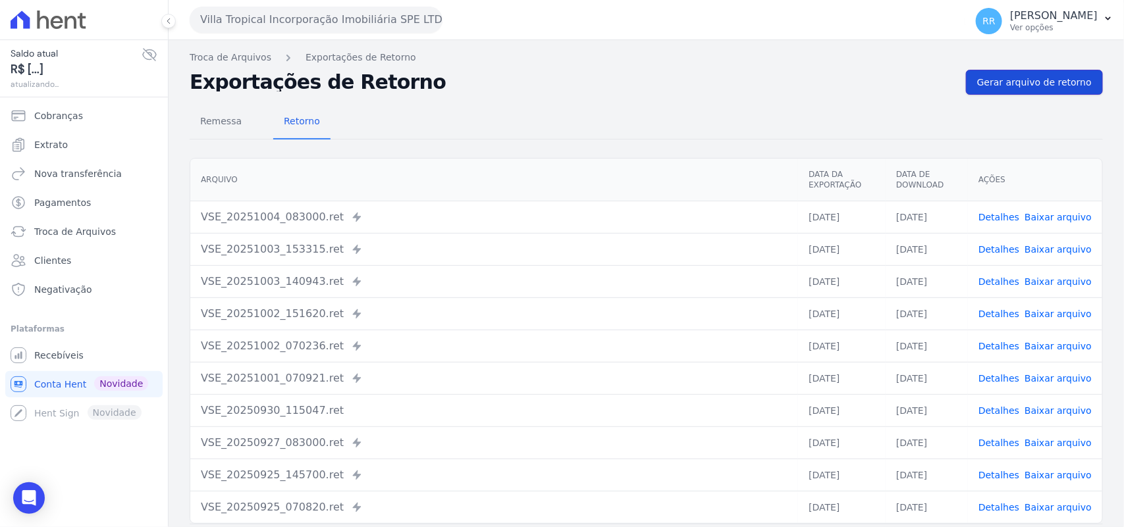
click at [1037, 84] on span "Gerar arquivo de retorno" at bounding box center [1034, 82] width 115 height 13
click at [430, 135] on div "Remessa Retorno" at bounding box center [646, 122] width 913 height 34
click at [456, 123] on div "Remessa Retorno" at bounding box center [646, 122] width 913 height 34
click at [407, 24] on button "Villa Tropical Incorporação Imobiliária SPE LTDA" at bounding box center [316, 20] width 253 height 26
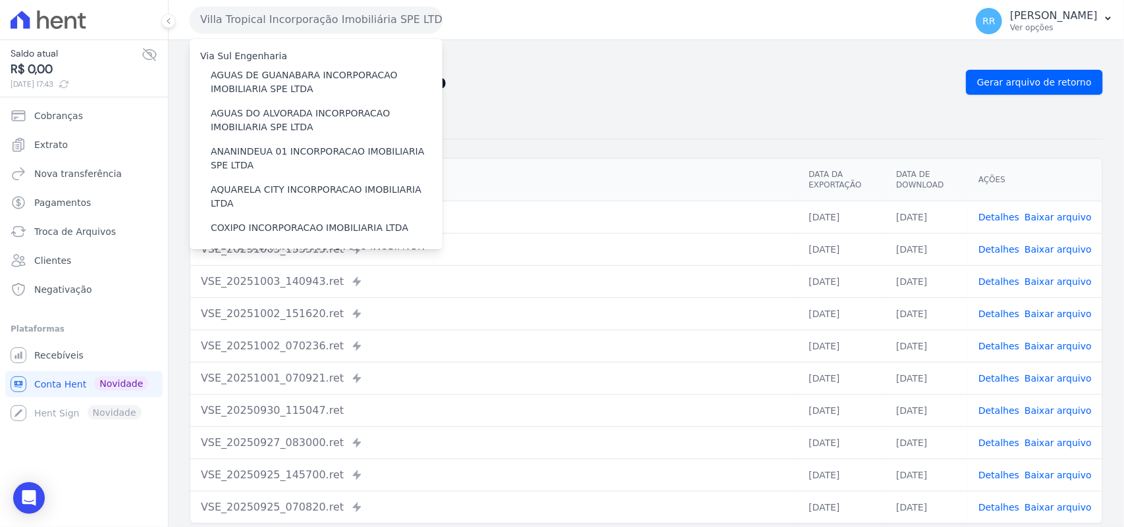
click at [712, 99] on div "Remessa Retorno [GEOGRAPHIC_DATA] Data da Exportação Data de Download Ações VSE…" at bounding box center [646, 333] width 913 height 476
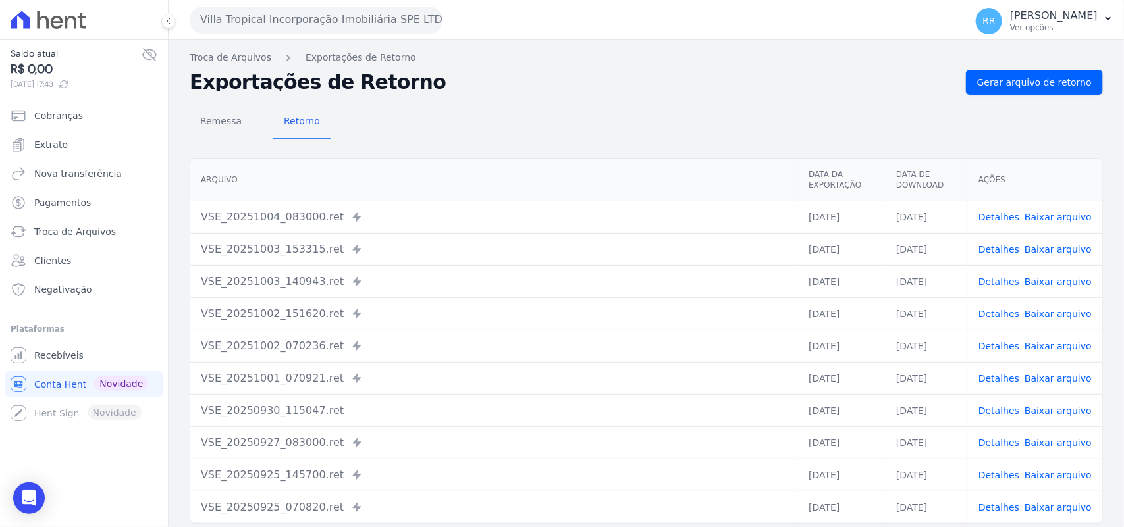
click at [728, 59] on nav "Troca de Arquivos Exportações de Retorno" at bounding box center [646, 58] width 913 height 14
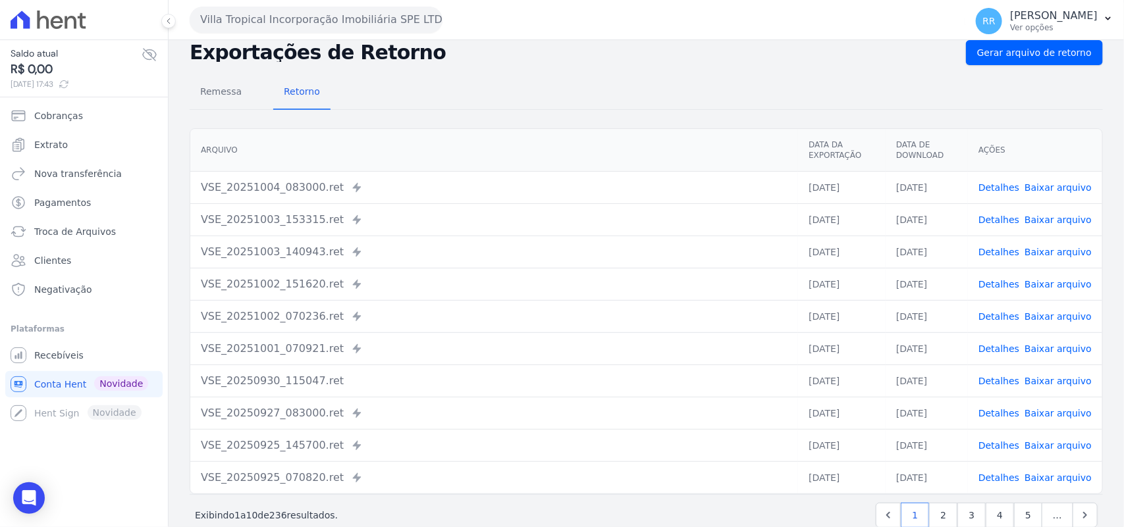
scroll to position [27, 0]
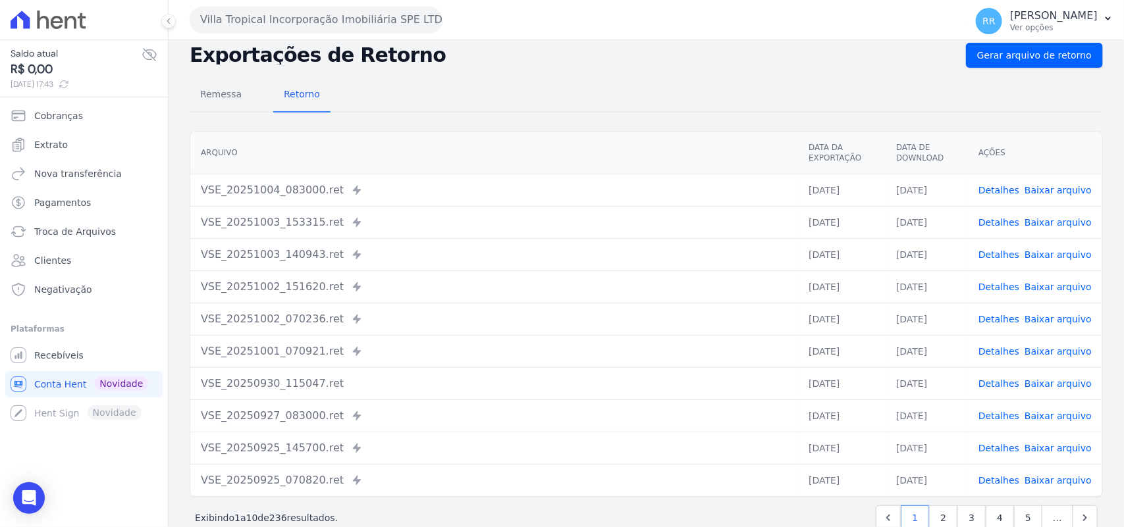
click at [490, 57] on h2 "Exportações de Retorno" at bounding box center [573, 55] width 766 height 18
